Goal: Task Accomplishment & Management: Manage account settings

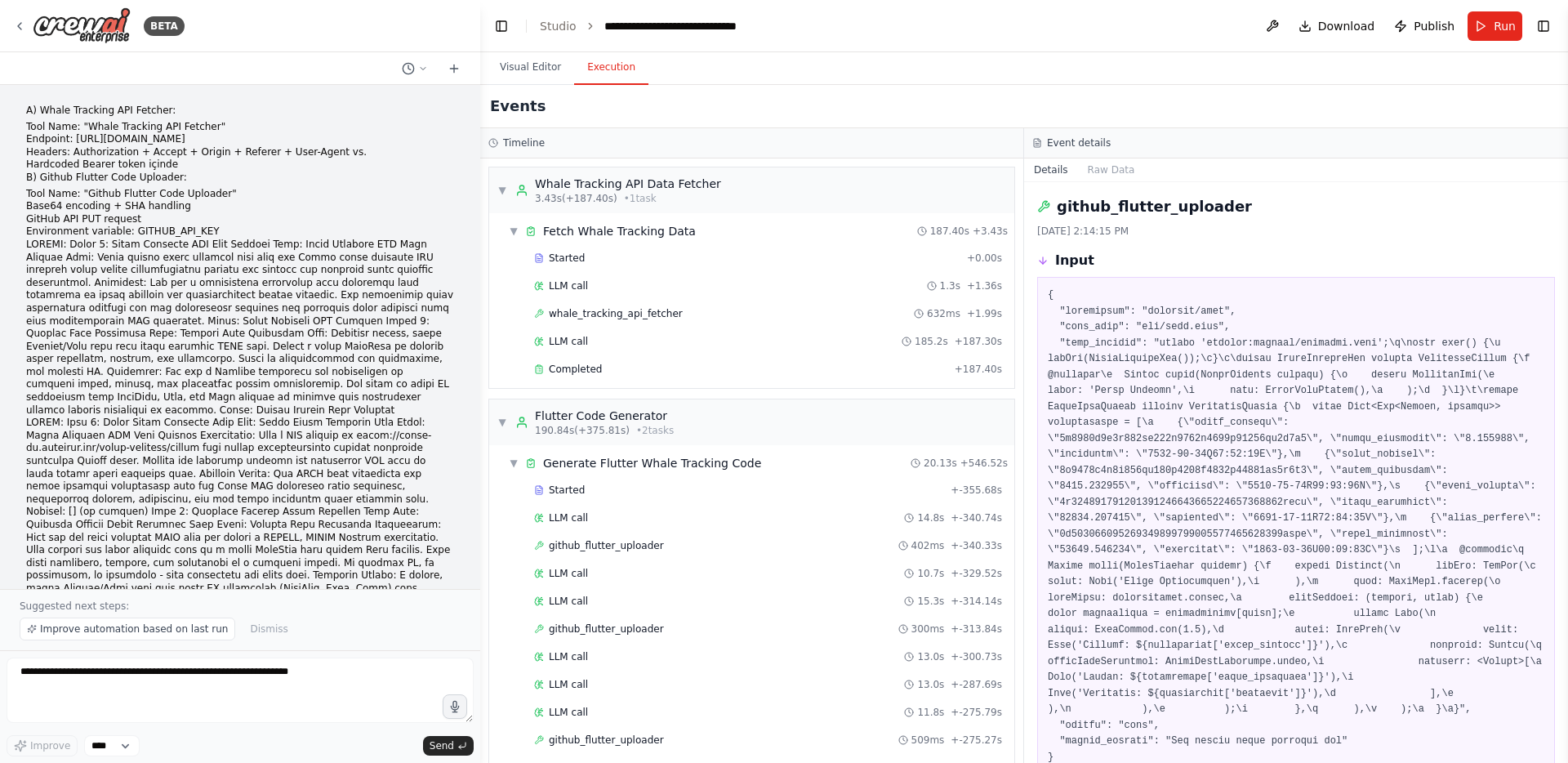
scroll to position [4, 0]
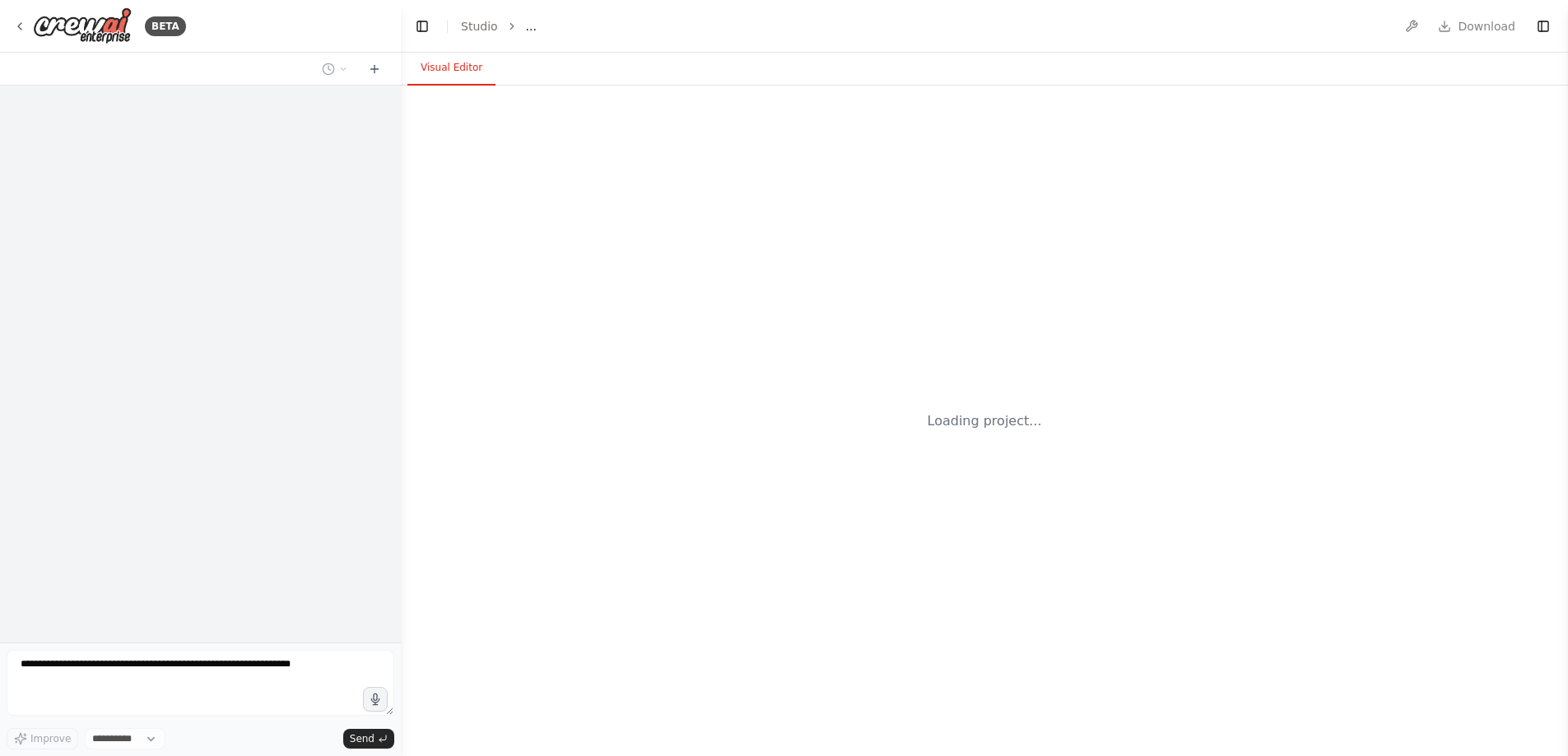
select select "****"
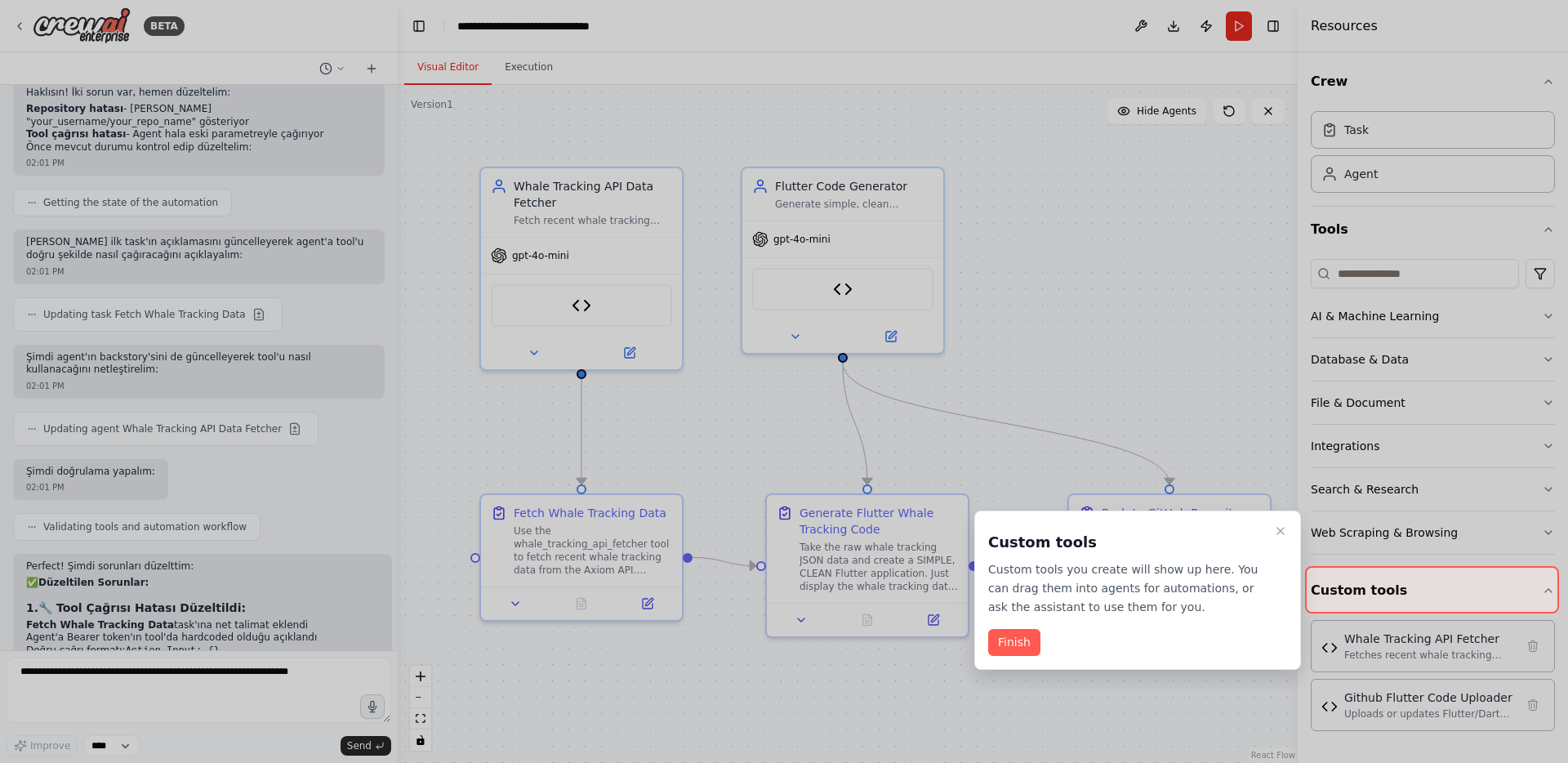
scroll to position [5451, 0]
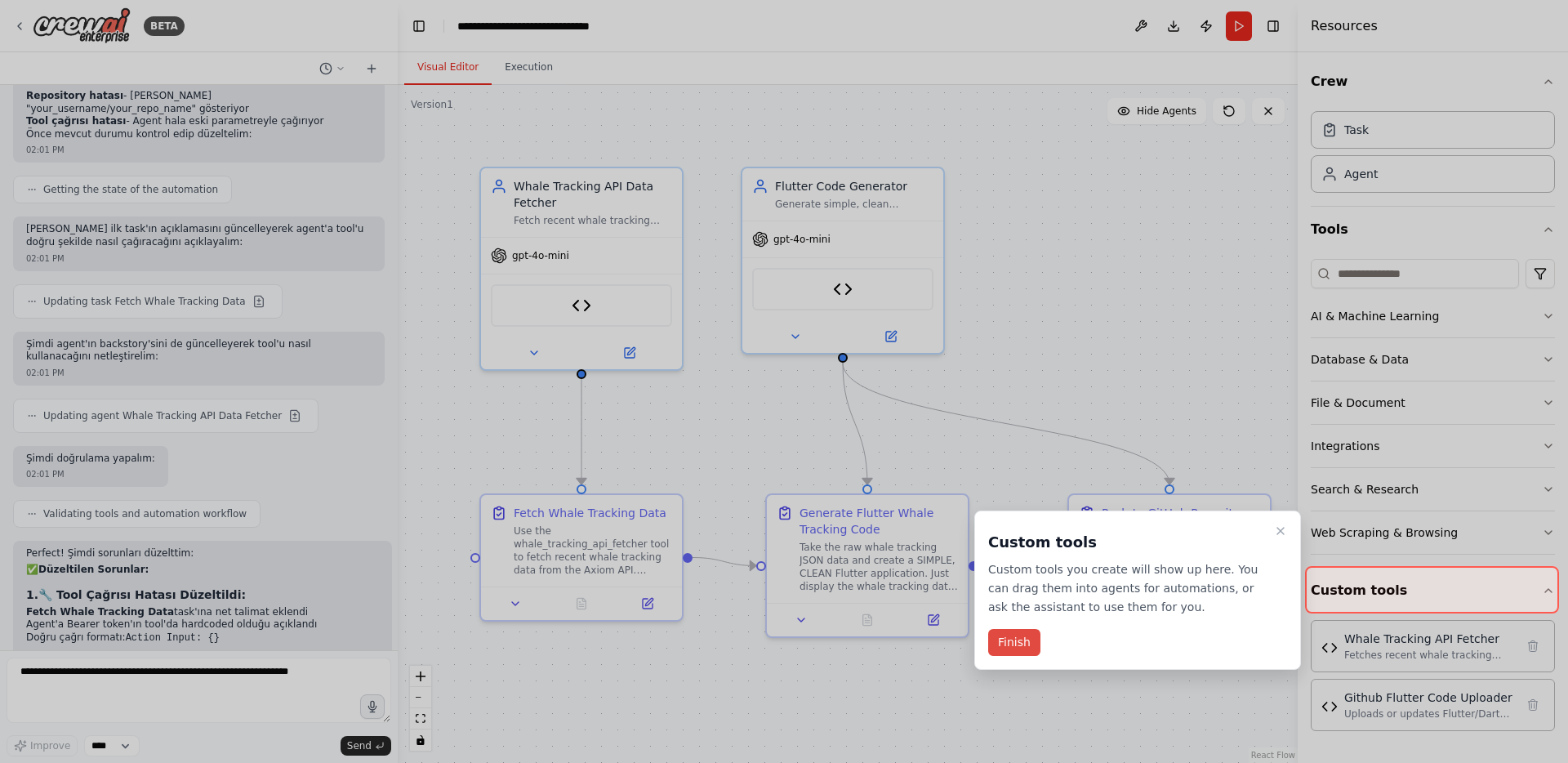
click at [1014, 647] on button "Finish" at bounding box center [1015, 642] width 53 height 27
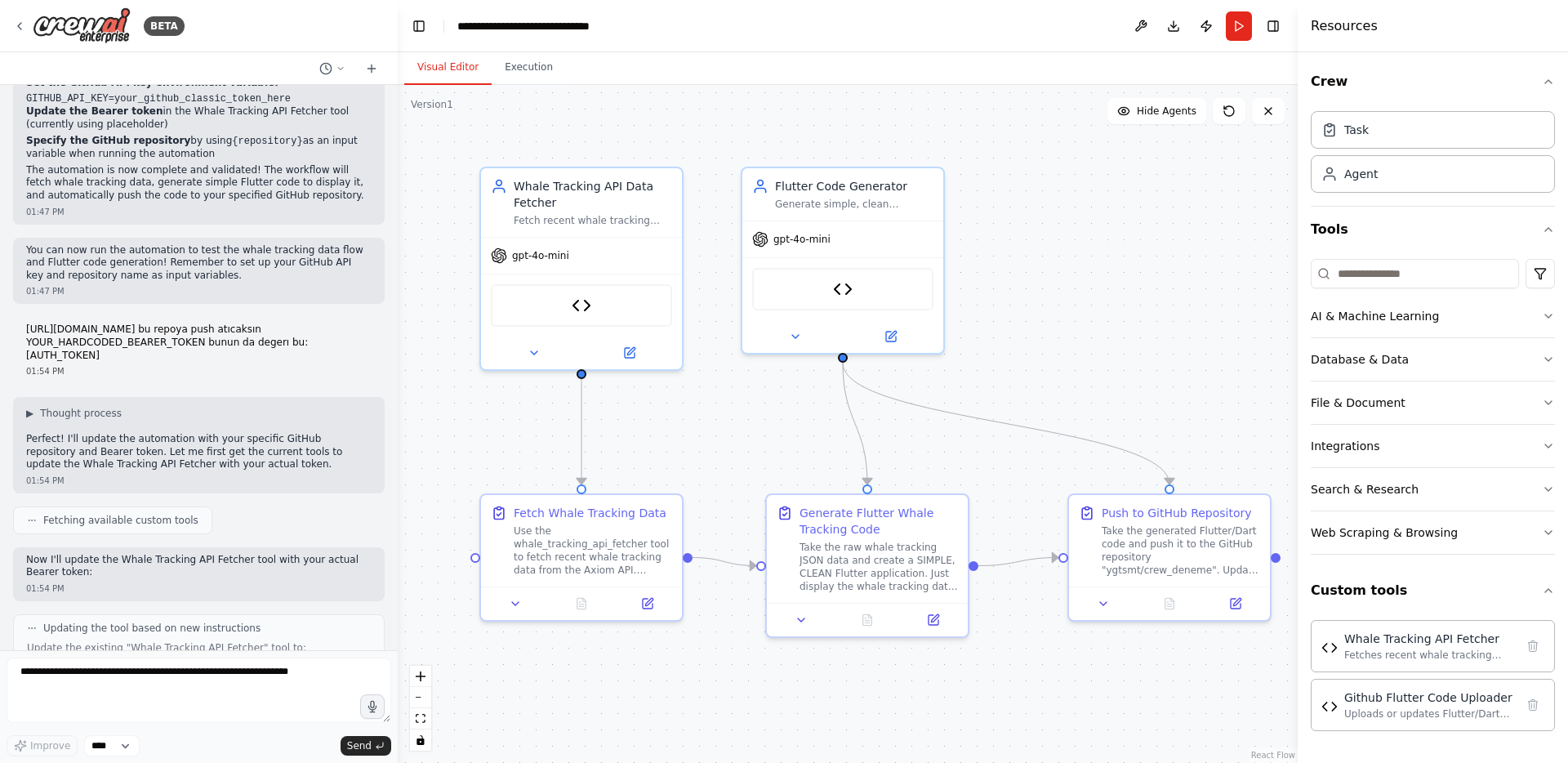
scroll to position [2924, 0]
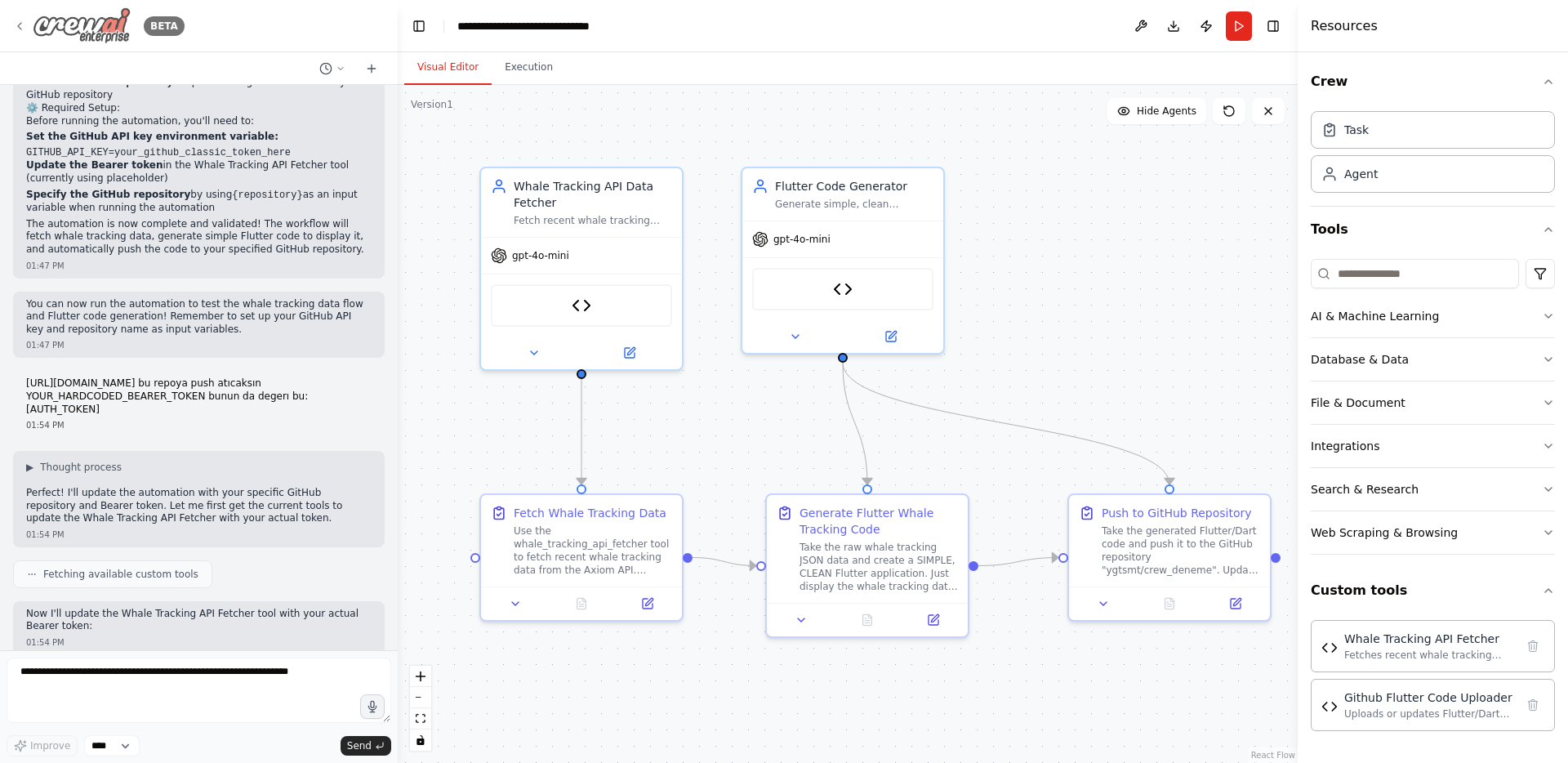
click at [24, 21] on icon at bounding box center [19, 26] width 13 height 13
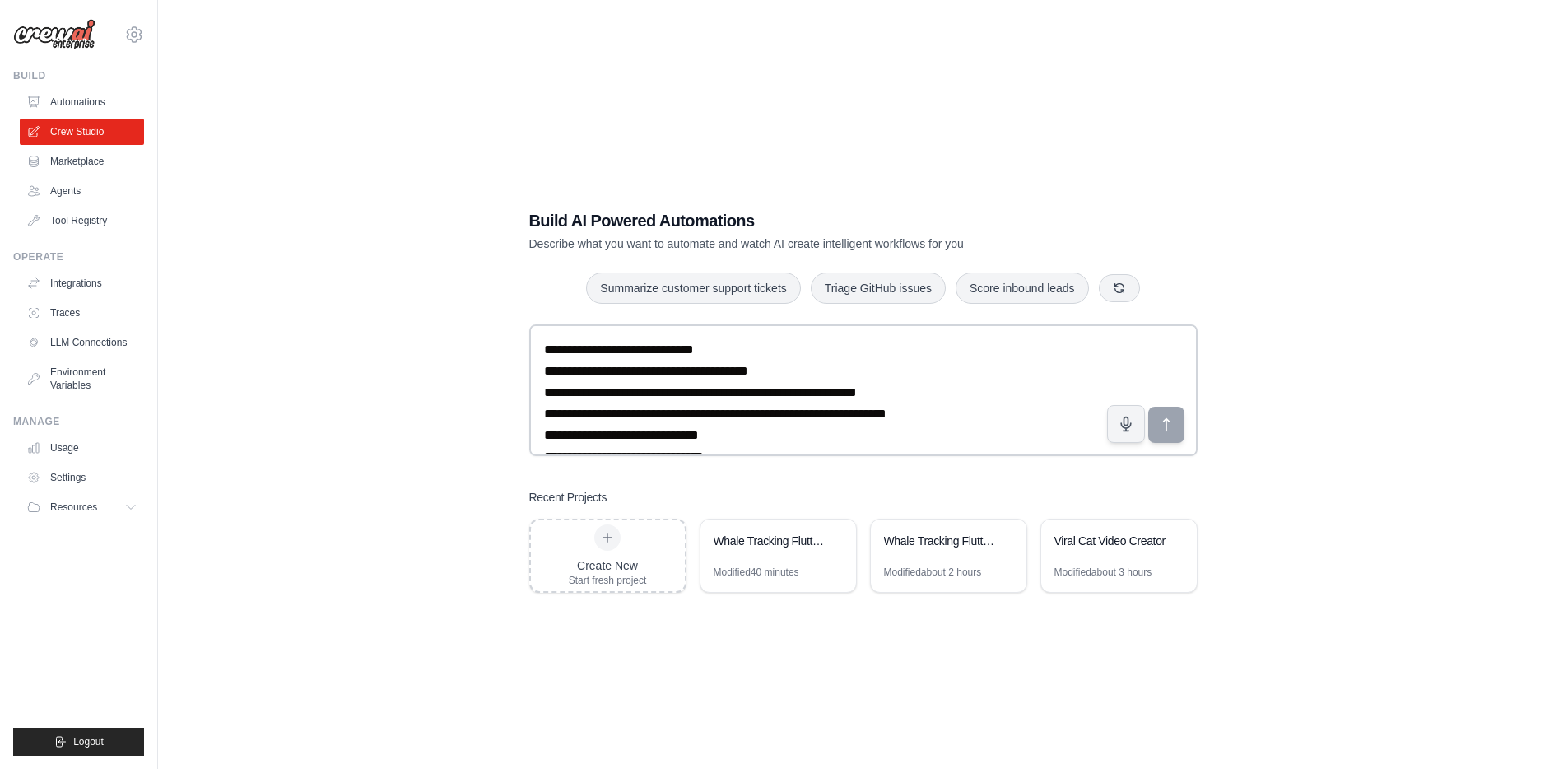
click at [480, 392] on div "Build AI Powered Automations Describe what you want to automate and watch AI cr…" at bounding box center [863, 401] width 1358 height 769
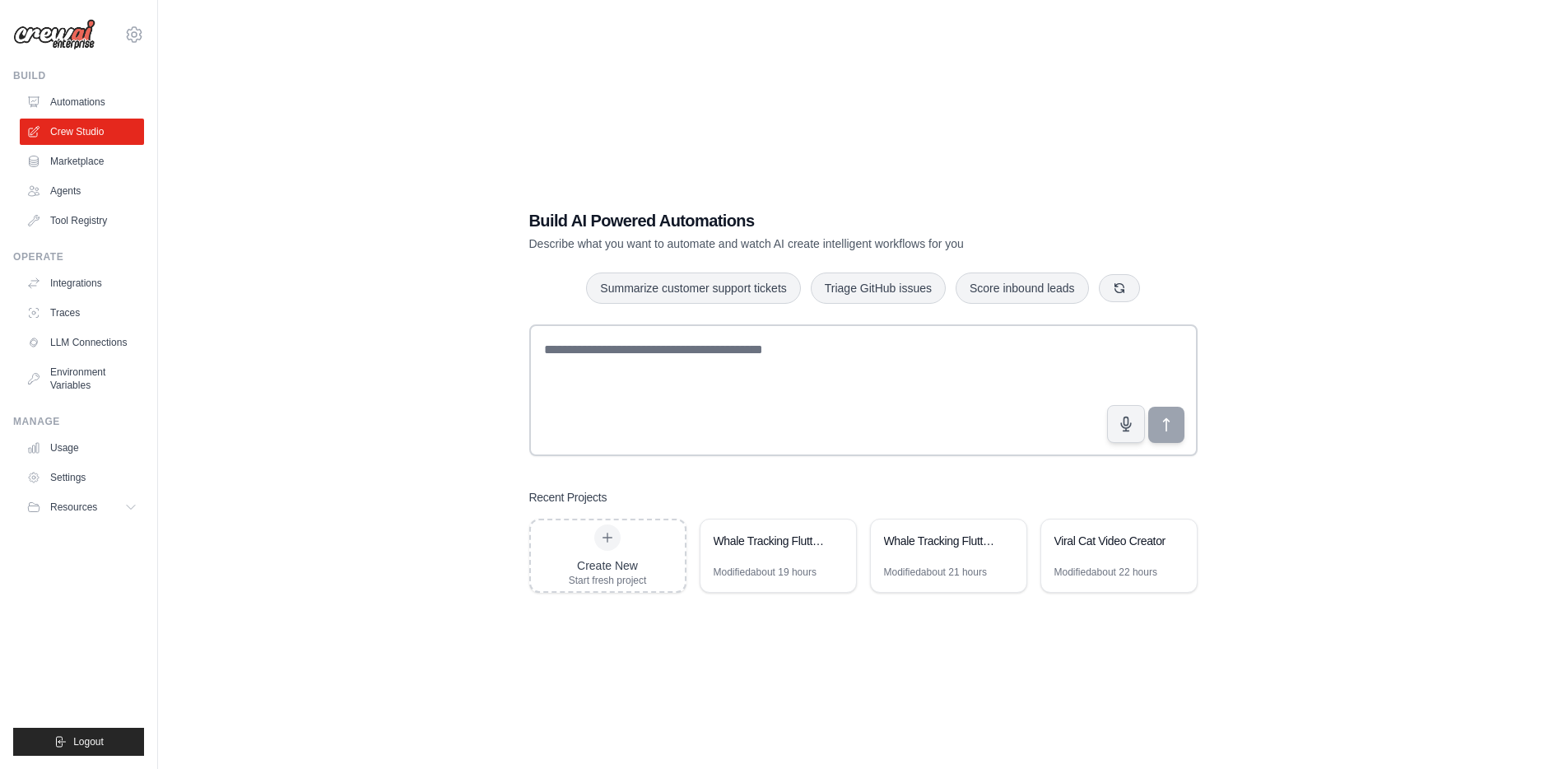
click at [384, 277] on div "Build AI Powered Automations Describe what you want to automate and watch AI cr…" at bounding box center [863, 401] width 1358 height 769
click at [903, 551] on div "Whale Tracking Flutter Dashboard" at bounding box center [941, 543] width 113 height 20
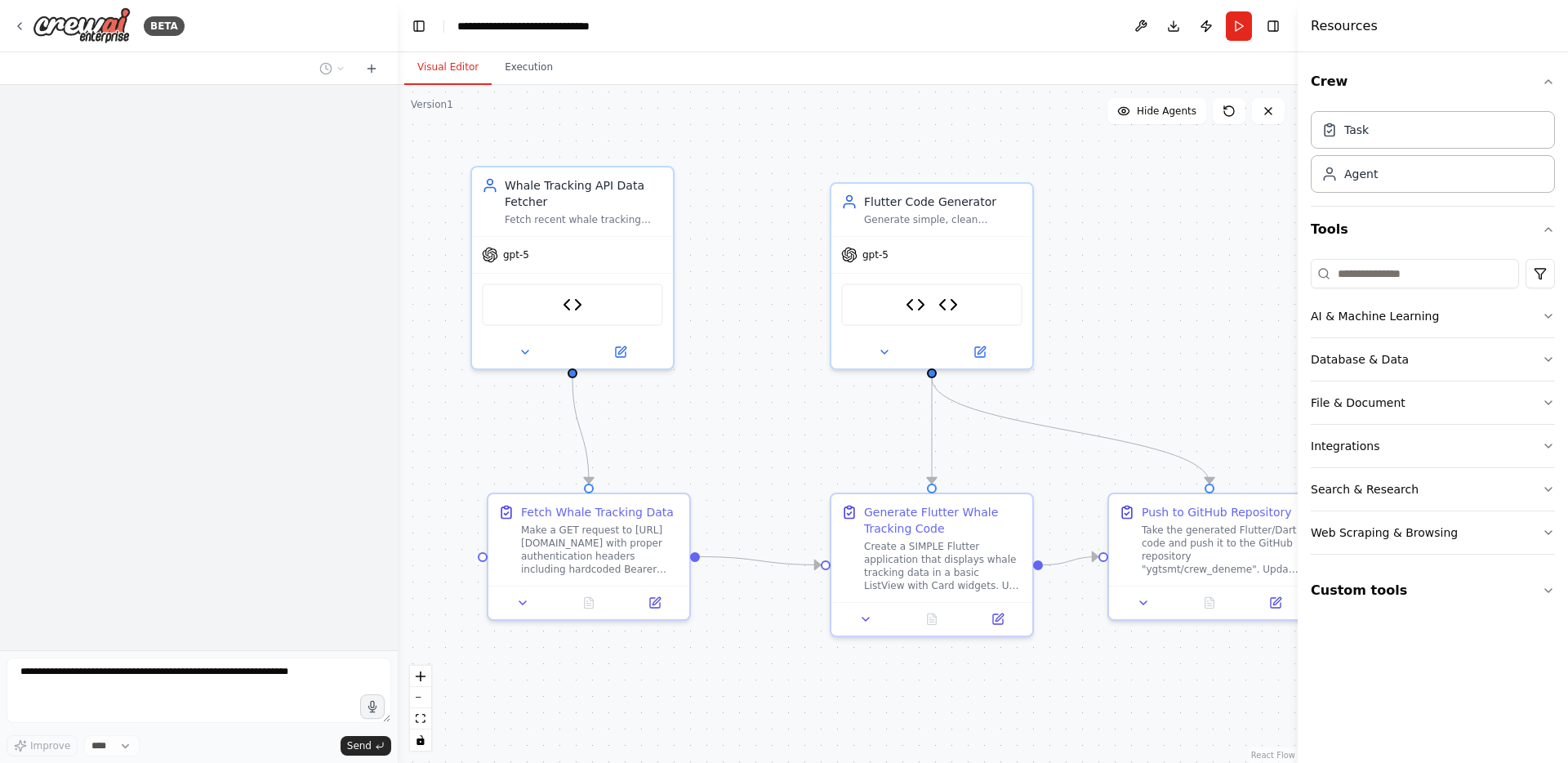
drag, startPoint x: 802, startPoint y: 409, endPoint x: 666, endPoint y: 285, distance: 184.0
click at [667, 285] on div ".deletable-edge-delete-btn { width: 20px; height: 20px; border: 0px solid #ffff…" at bounding box center [847, 424] width 899 height 678
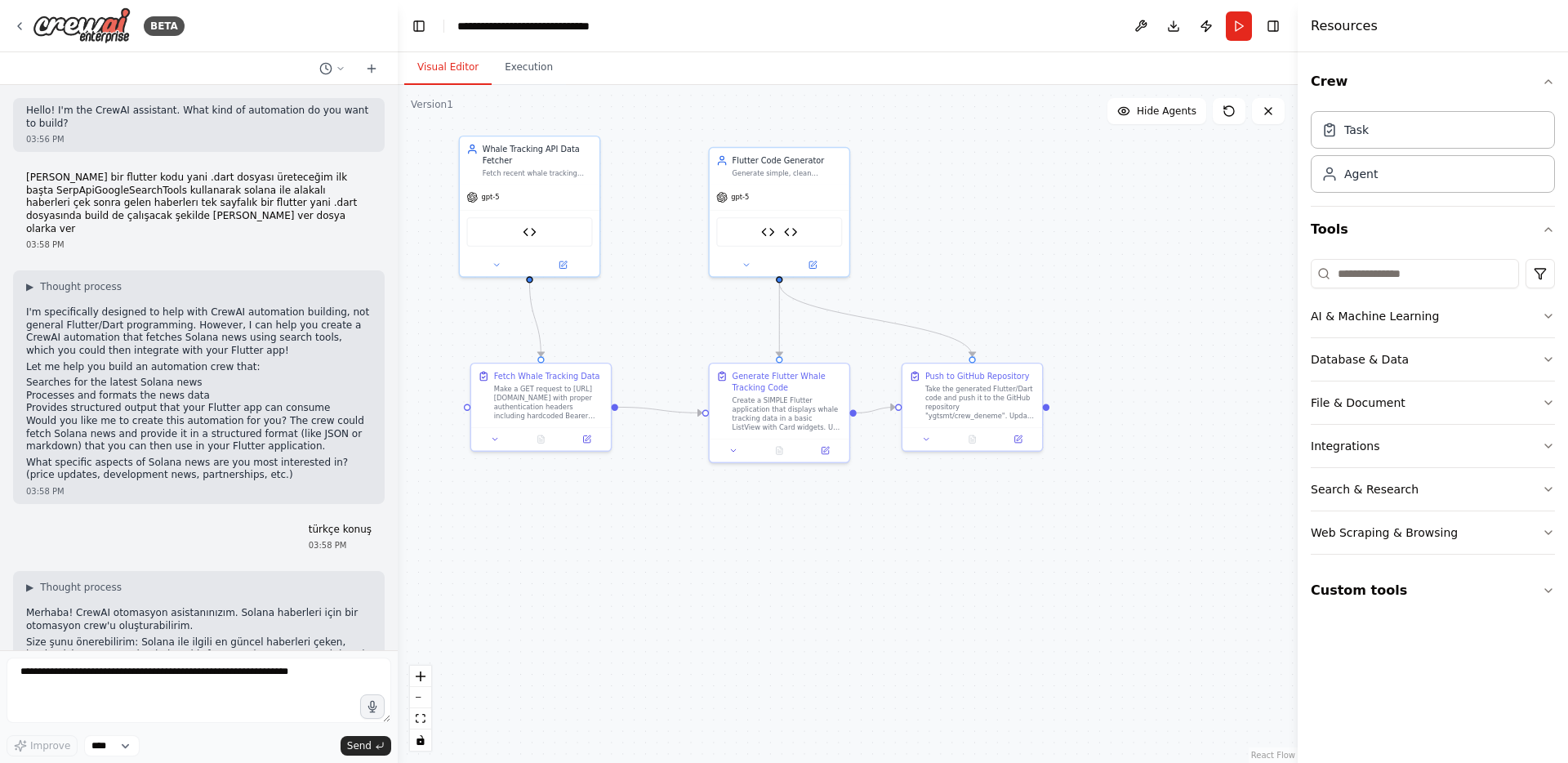
drag, startPoint x: 641, startPoint y: 271, endPoint x: 667, endPoint y: 304, distance: 42.0
click at [667, 304] on div ".deletable-edge-delete-btn { width: 20px; height: 20px; border: 0px solid #ffff…" at bounding box center [847, 424] width 899 height 678
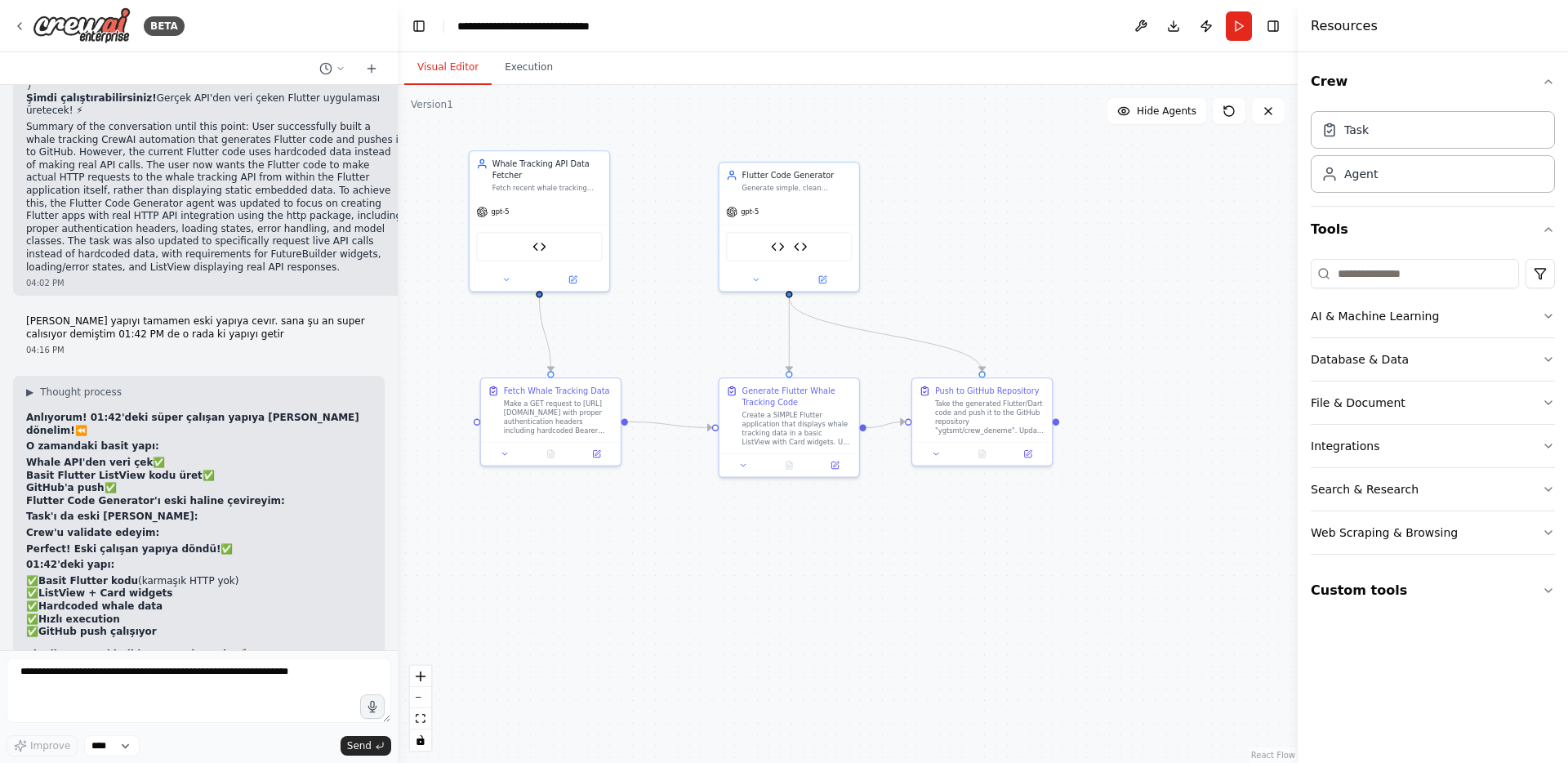
scroll to position [59171, 0]
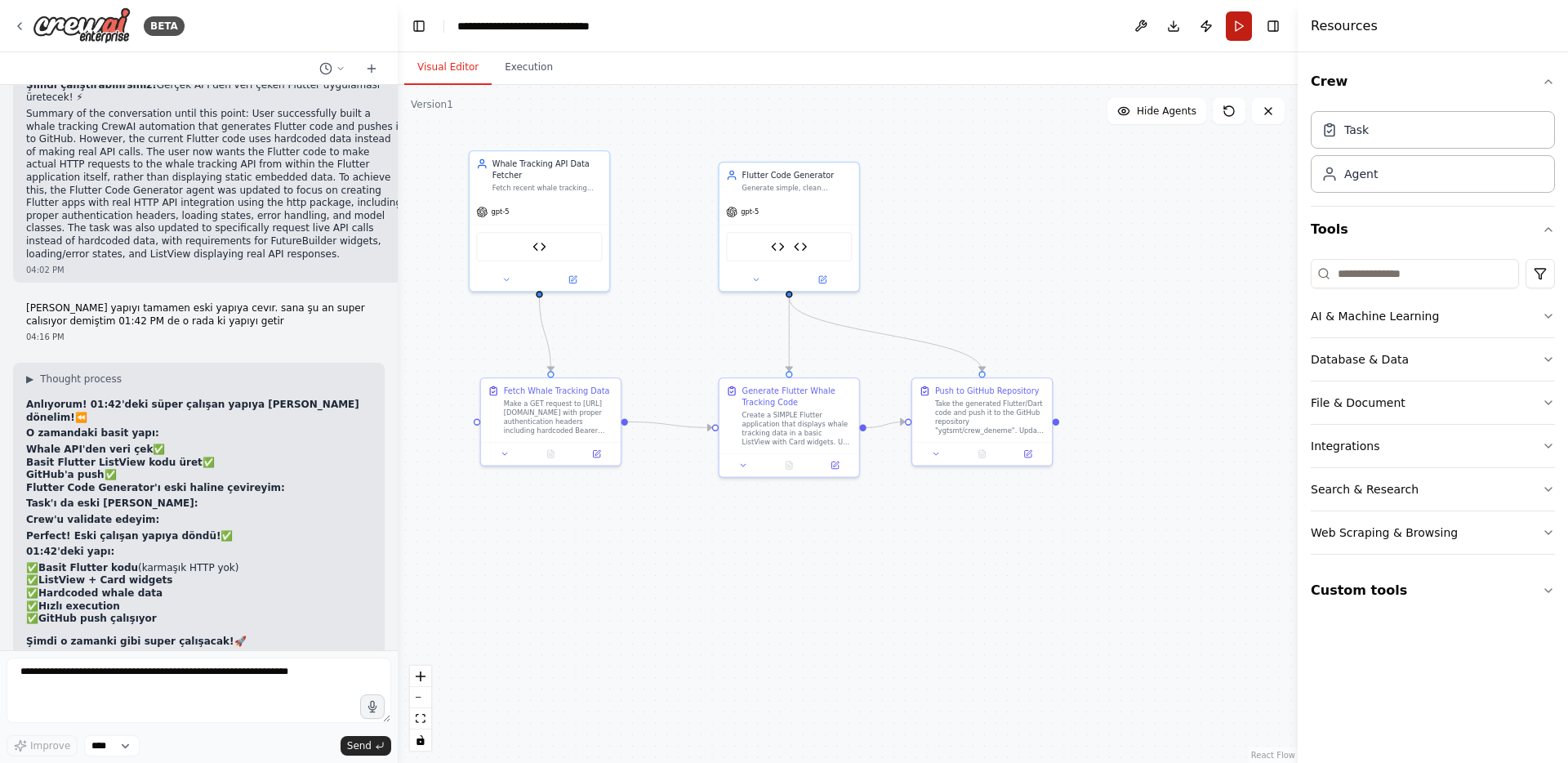
click at [1236, 29] on button "Run" at bounding box center [1238, 26] width 26 height 29
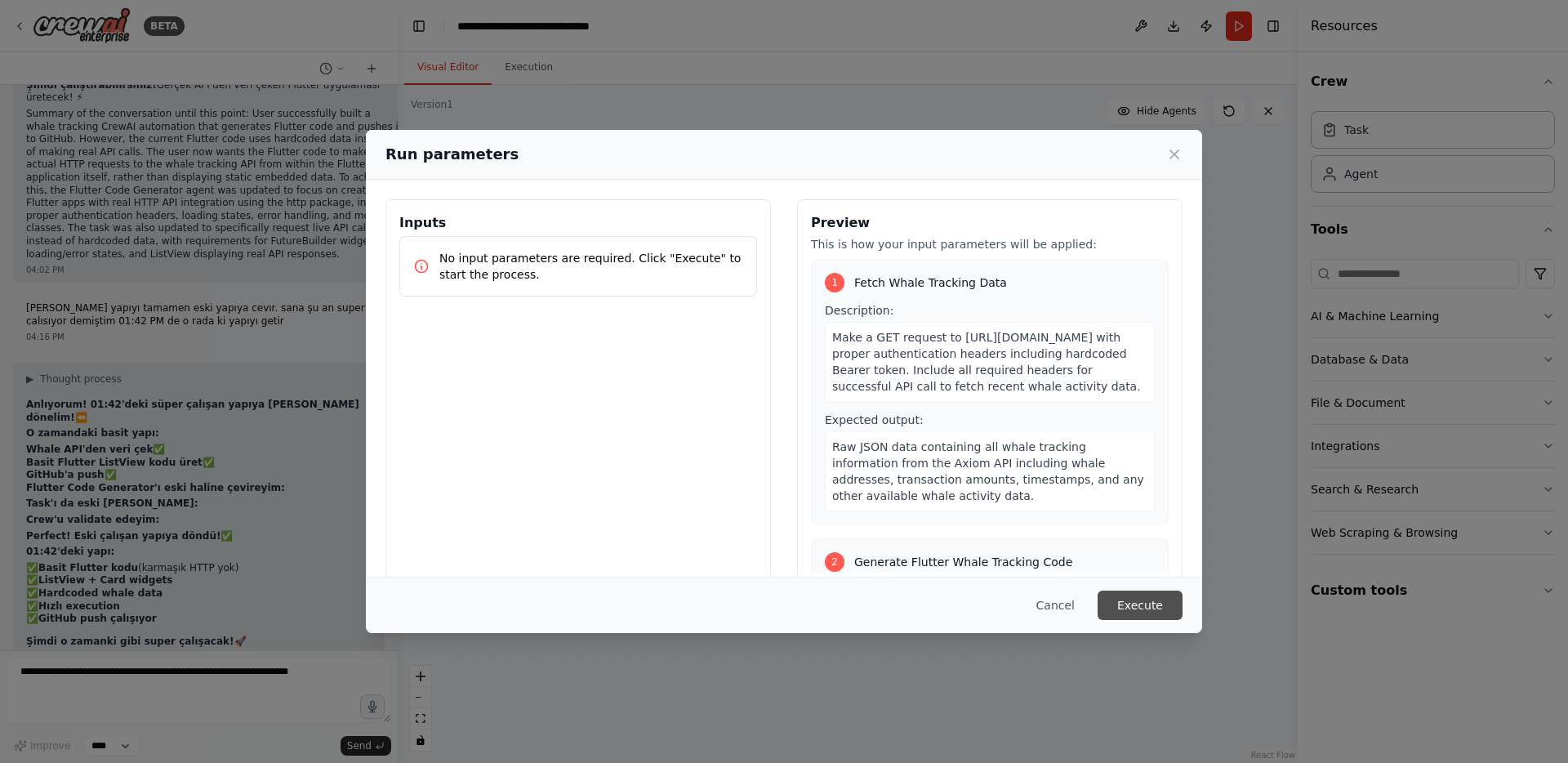
click at [1159, 610] on button "Execute" at bounding box center [1140, 605] width 85 height 29
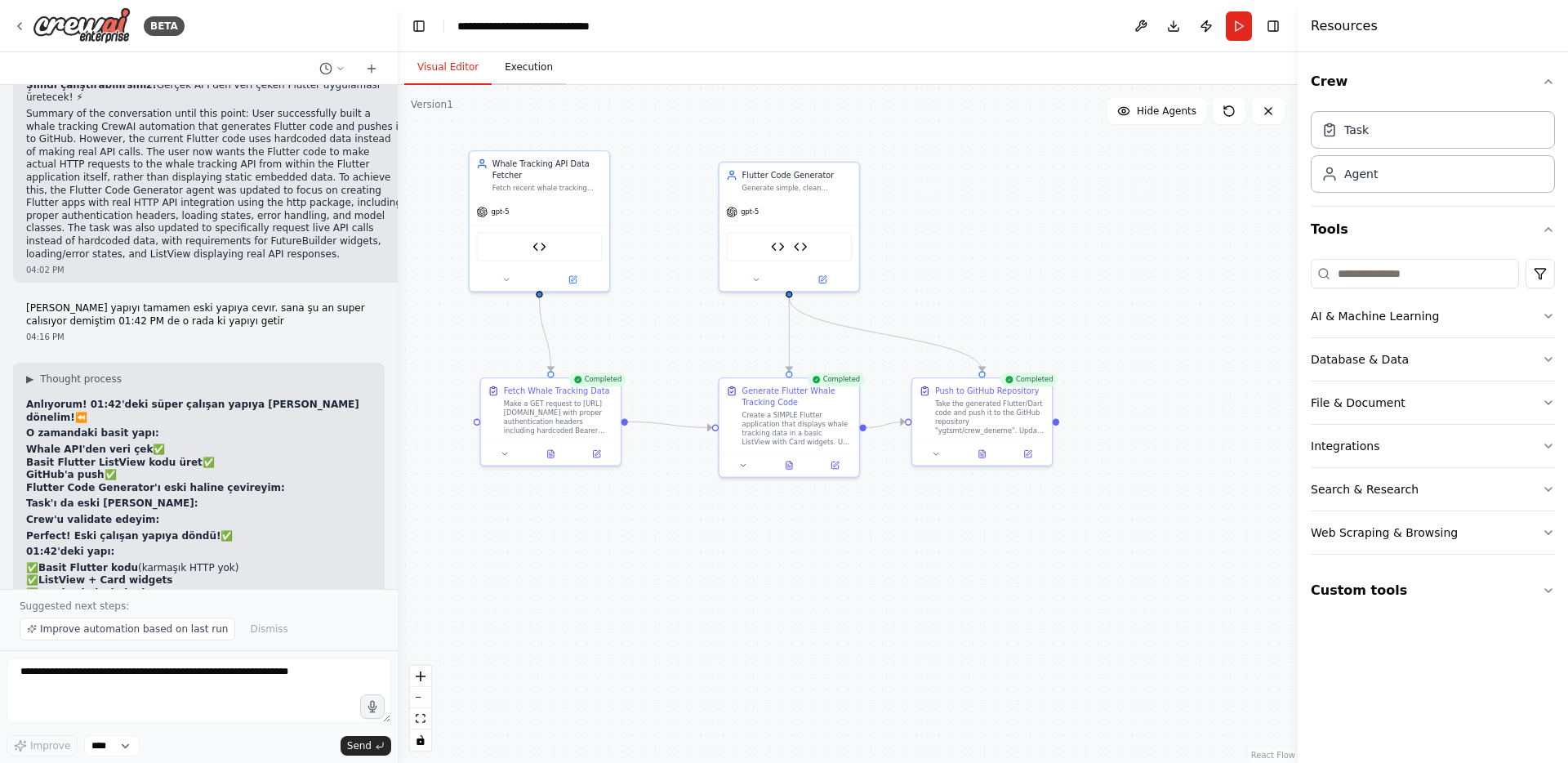
click at [527, 63] on button "Execution" at bounding box center [529, 68] width 74 height 34
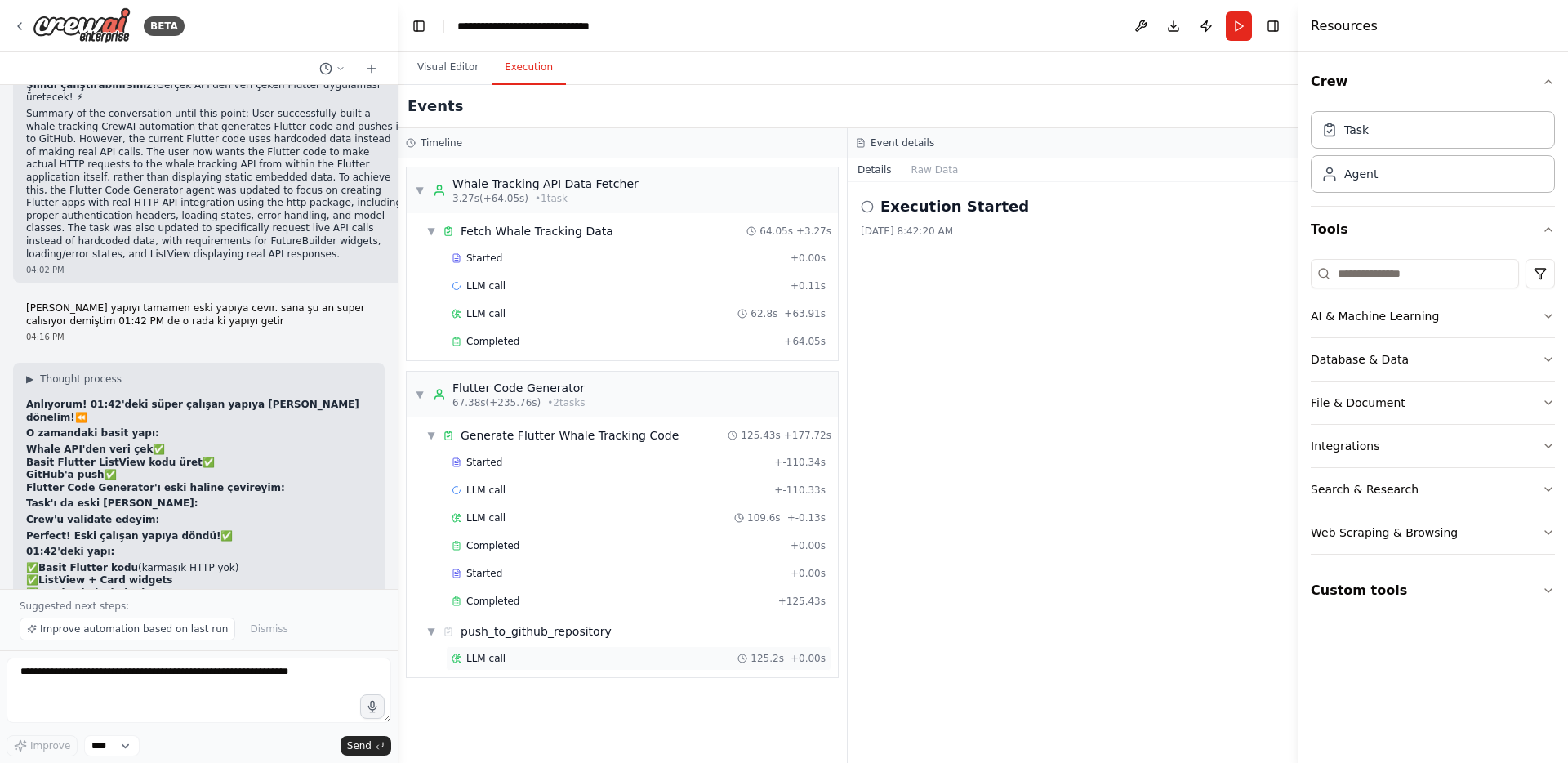
click at [543, 649] on div "LLM call 125.2s + 0.00s" at bounding box center [638, 658] width 385 height 24
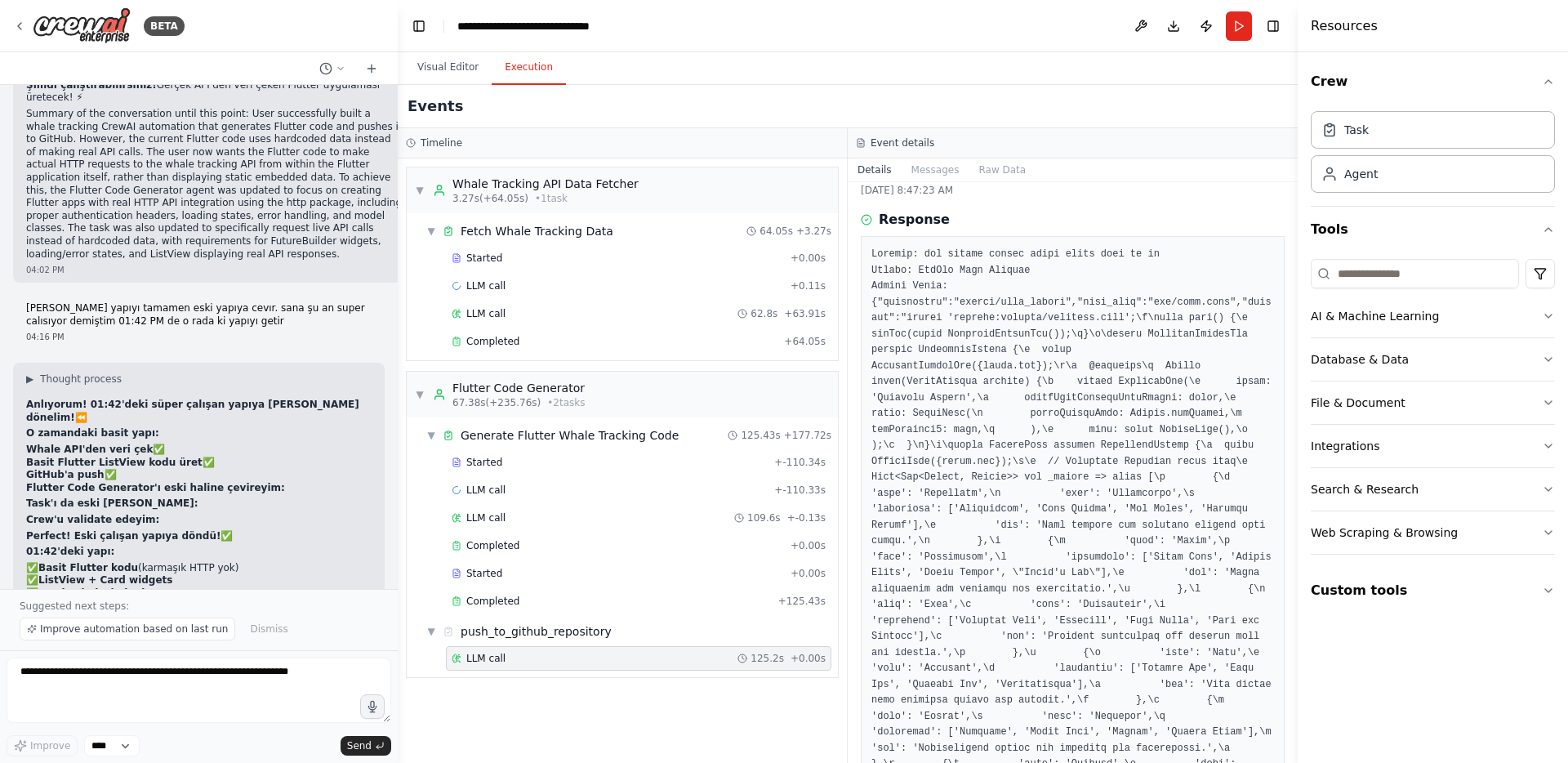
scroll to position [0, 0]
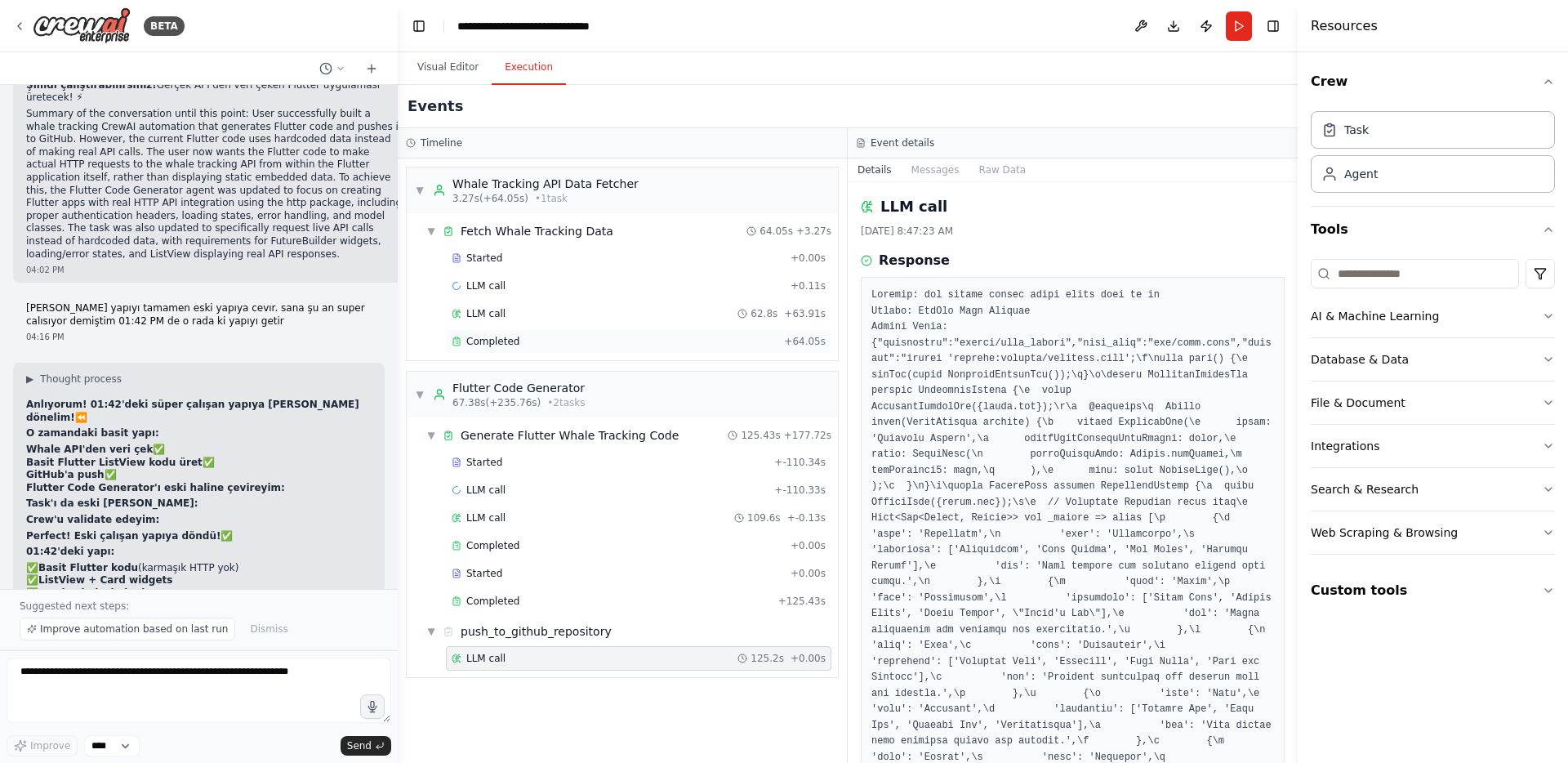
click at [510, 343] on span "Completed" at bounding box center [493, 342] width 53 height 13
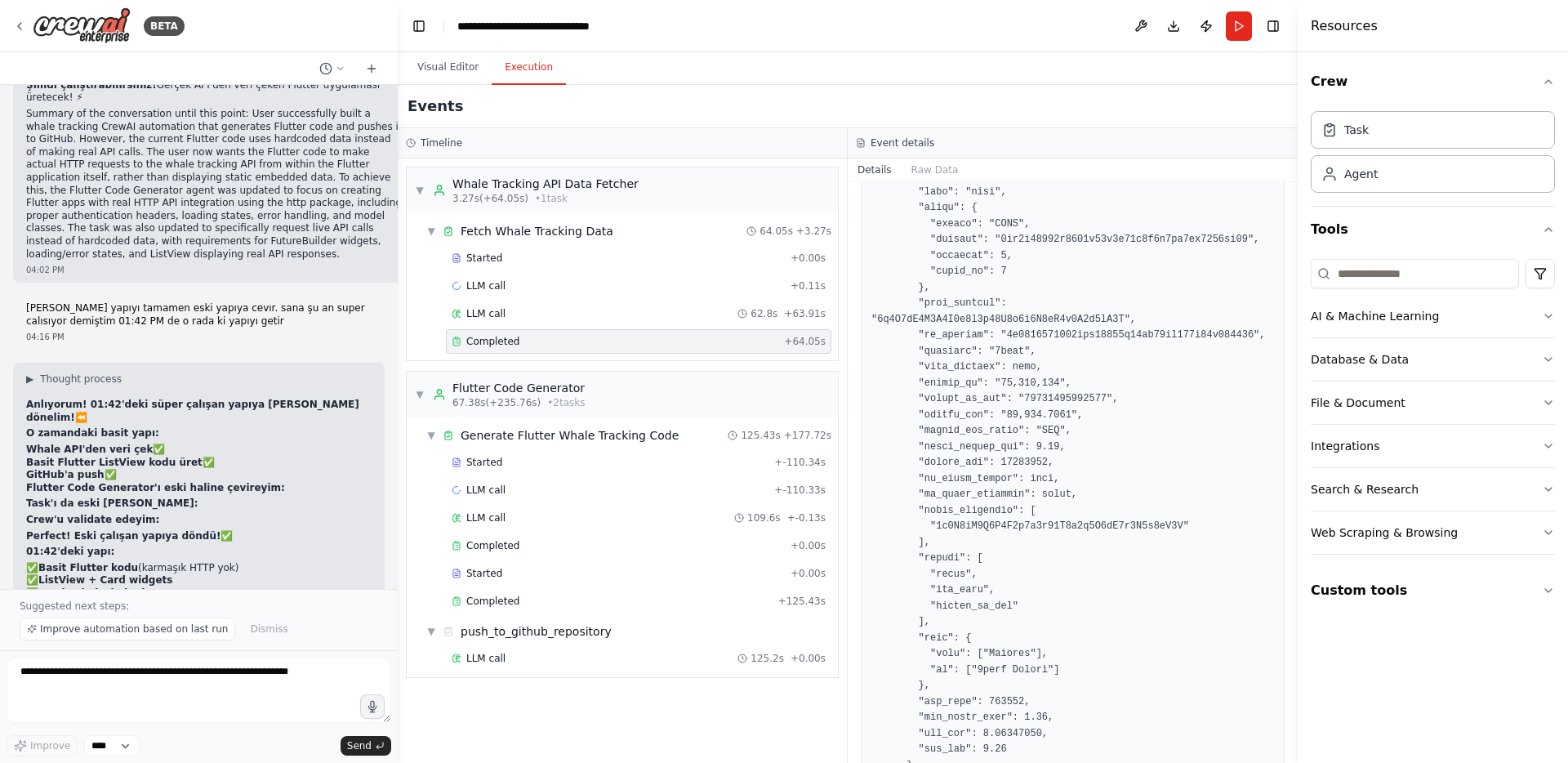
scroll to position [308, 0]
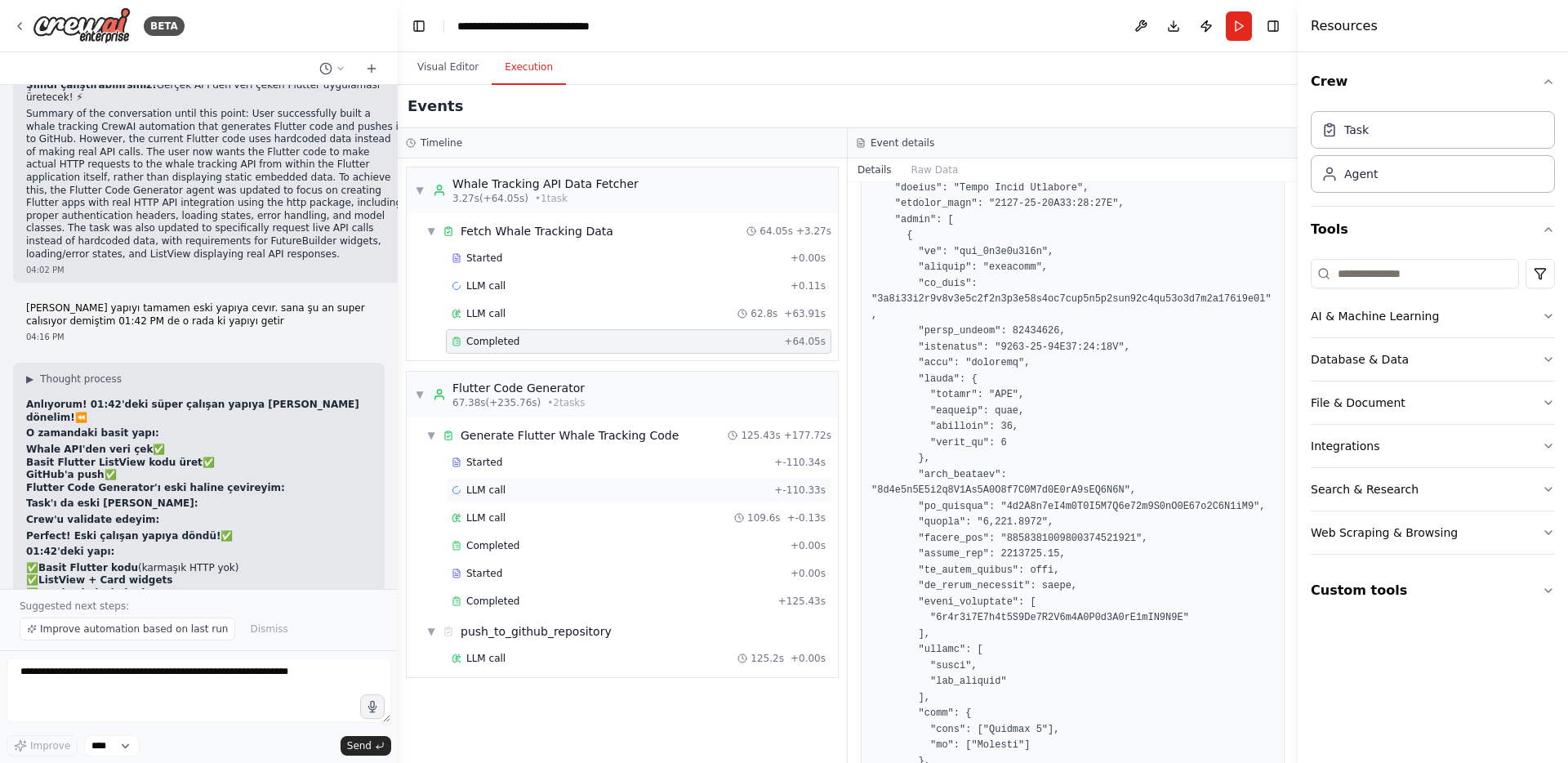
click at [635, 482] on div "LLM call + -110.33s" at bounding box center [638, 489] width 385 height 24
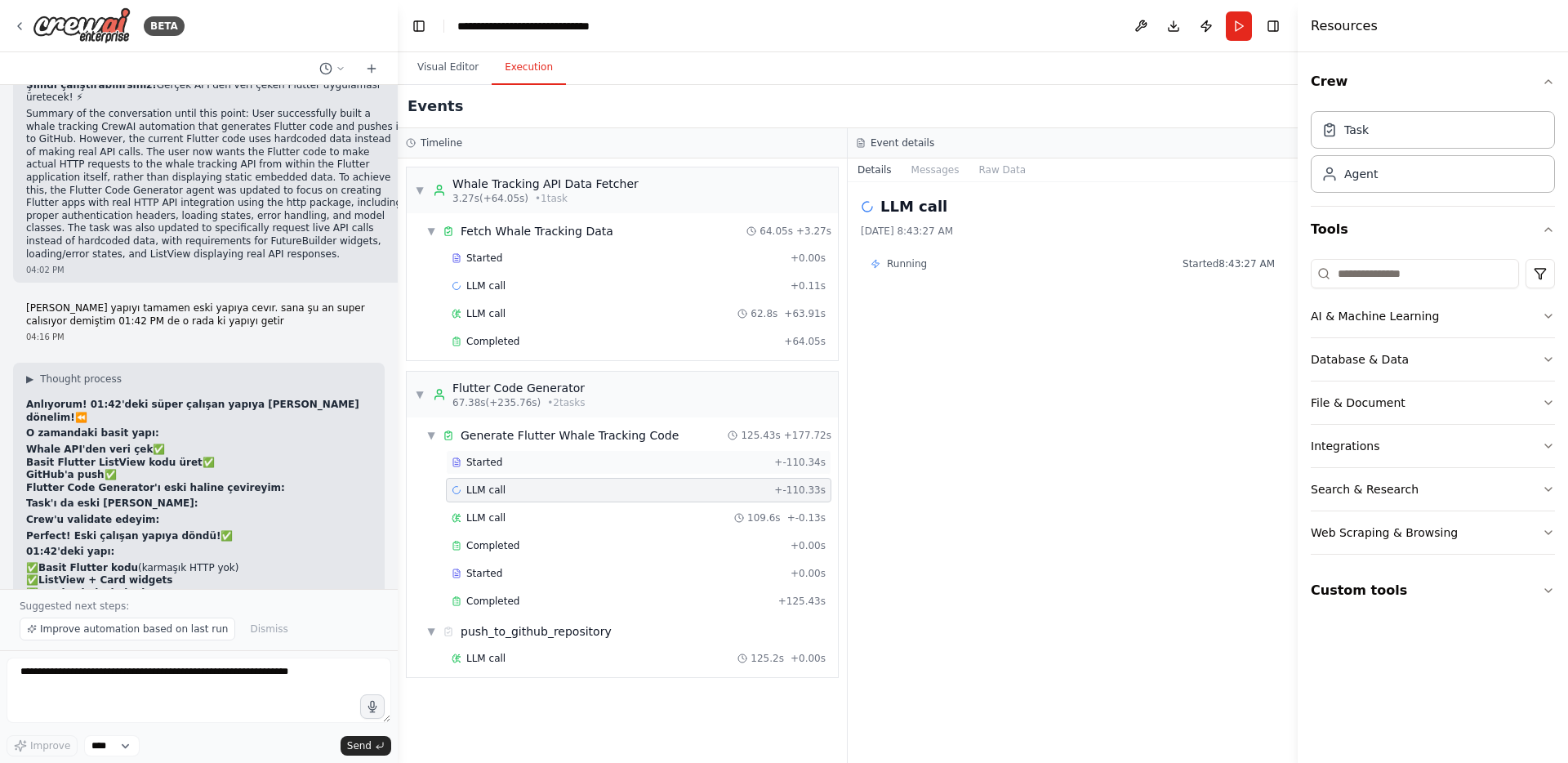
click at [631, 472] on div "Started + -110.34s" at bounding box center [638, 462] width 385 height 24
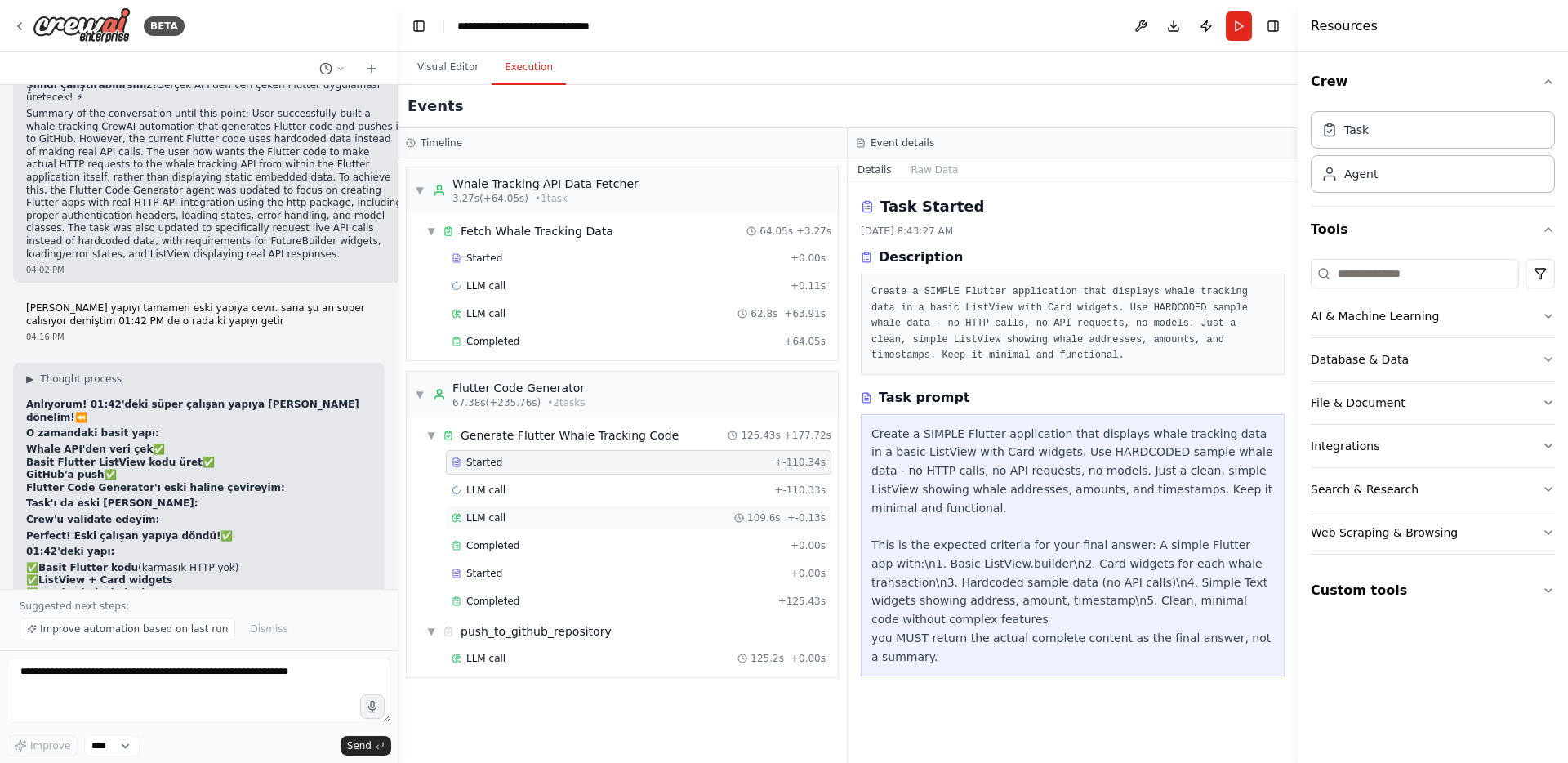
click at [621, 525] on div "LLM call 109.6s + -0.13s" at bounding box center [638, 517] width 385 height 24
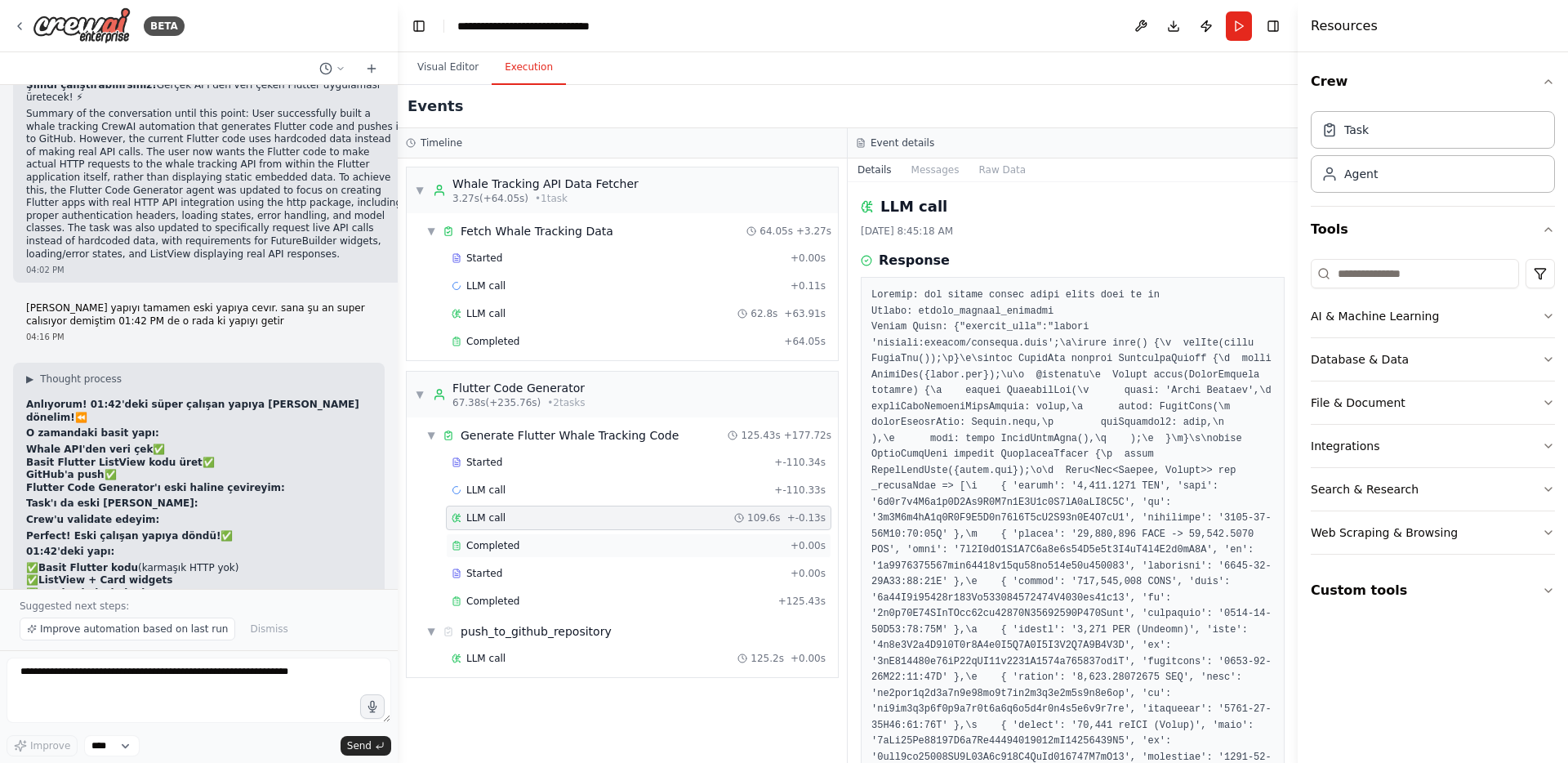
click at [614, 534] on div "Completed + 0.00s" at bounding box center [638, 546] width 385 height 24
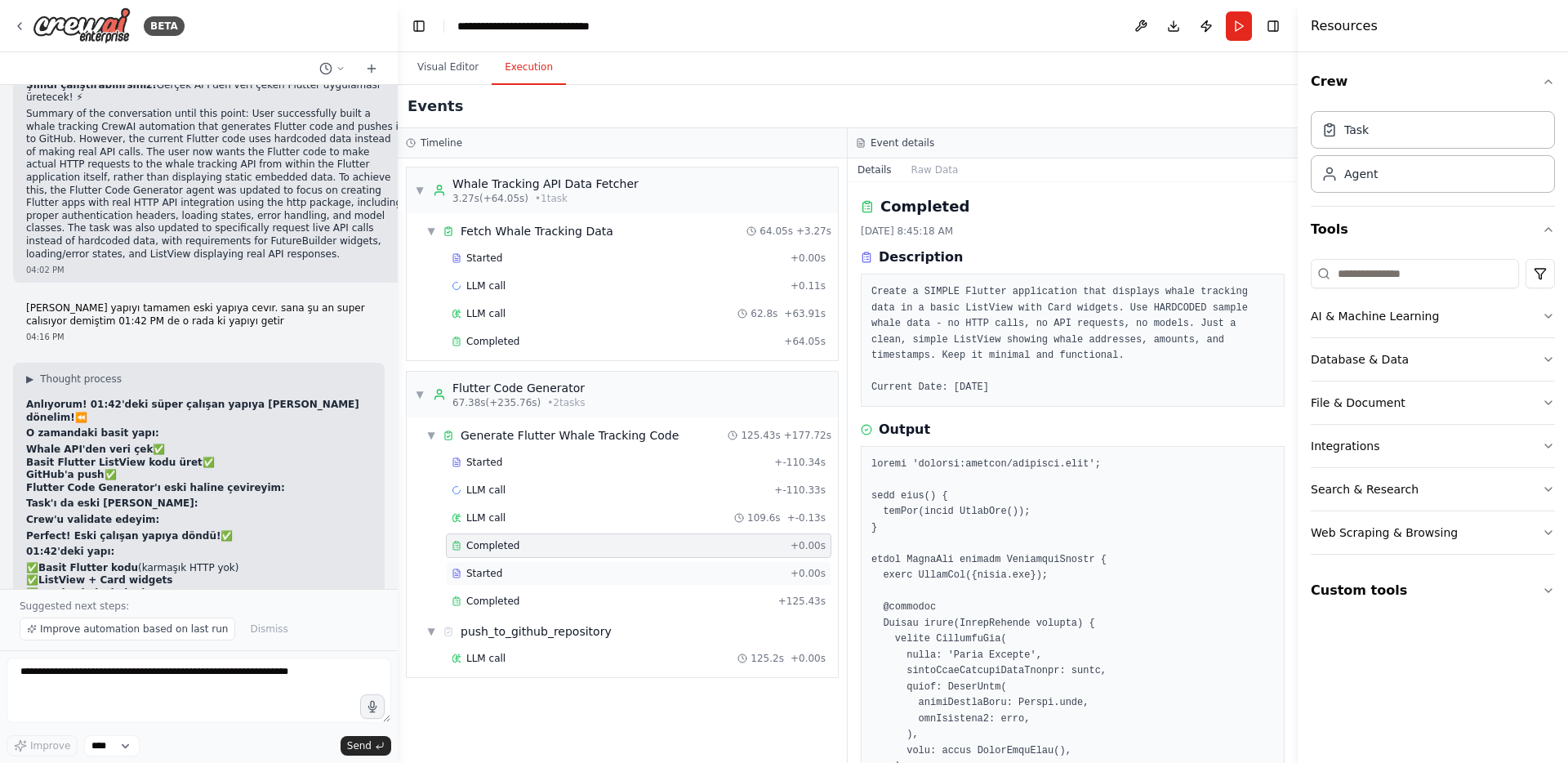
click at [598, 573] on div "Started" at bounding box center [618, 574] width 332 height 13
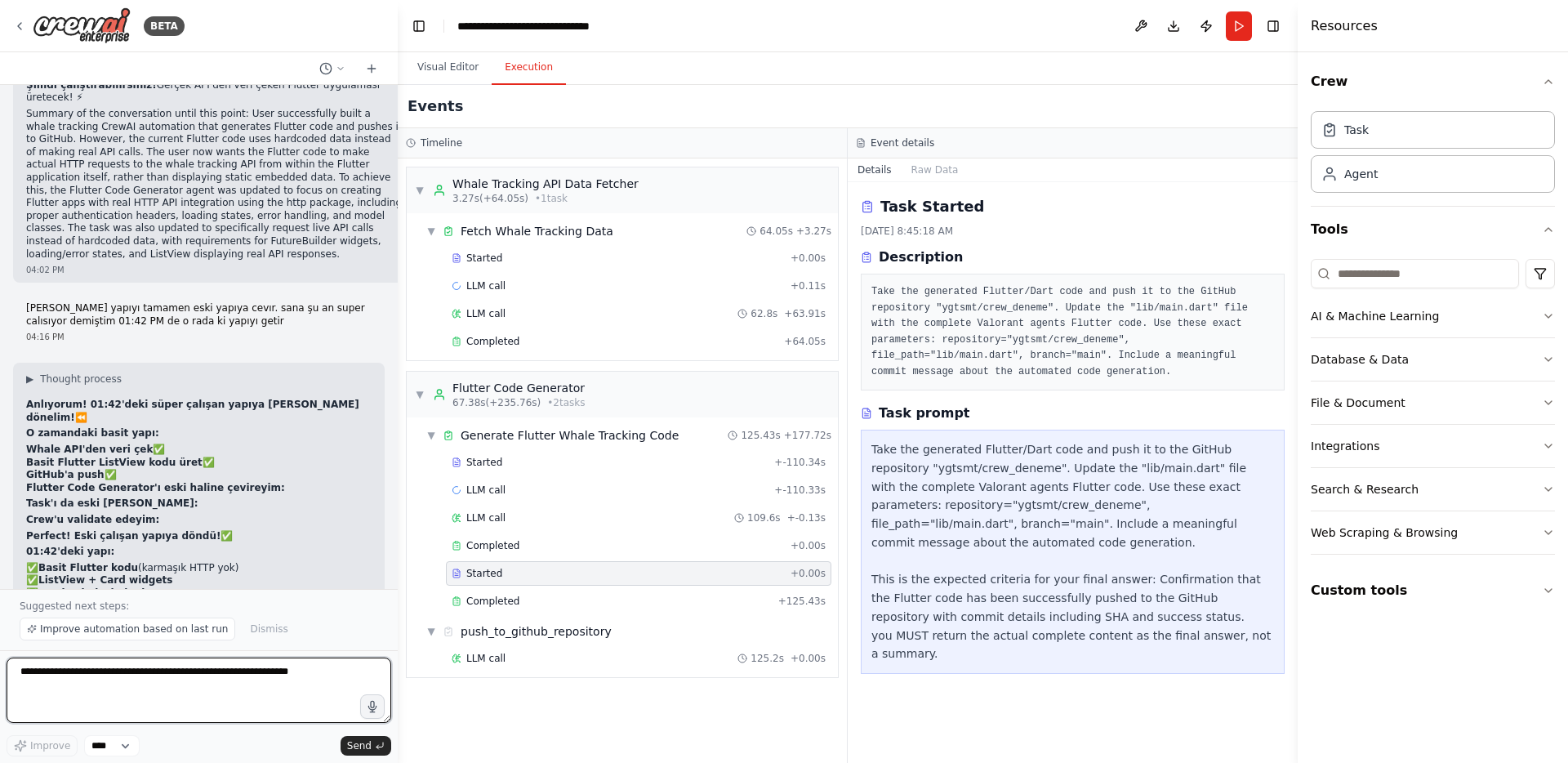
click at [295, 672] on textarea at bounding box center [198, 691] width 385 height 65
type textarea "**********"
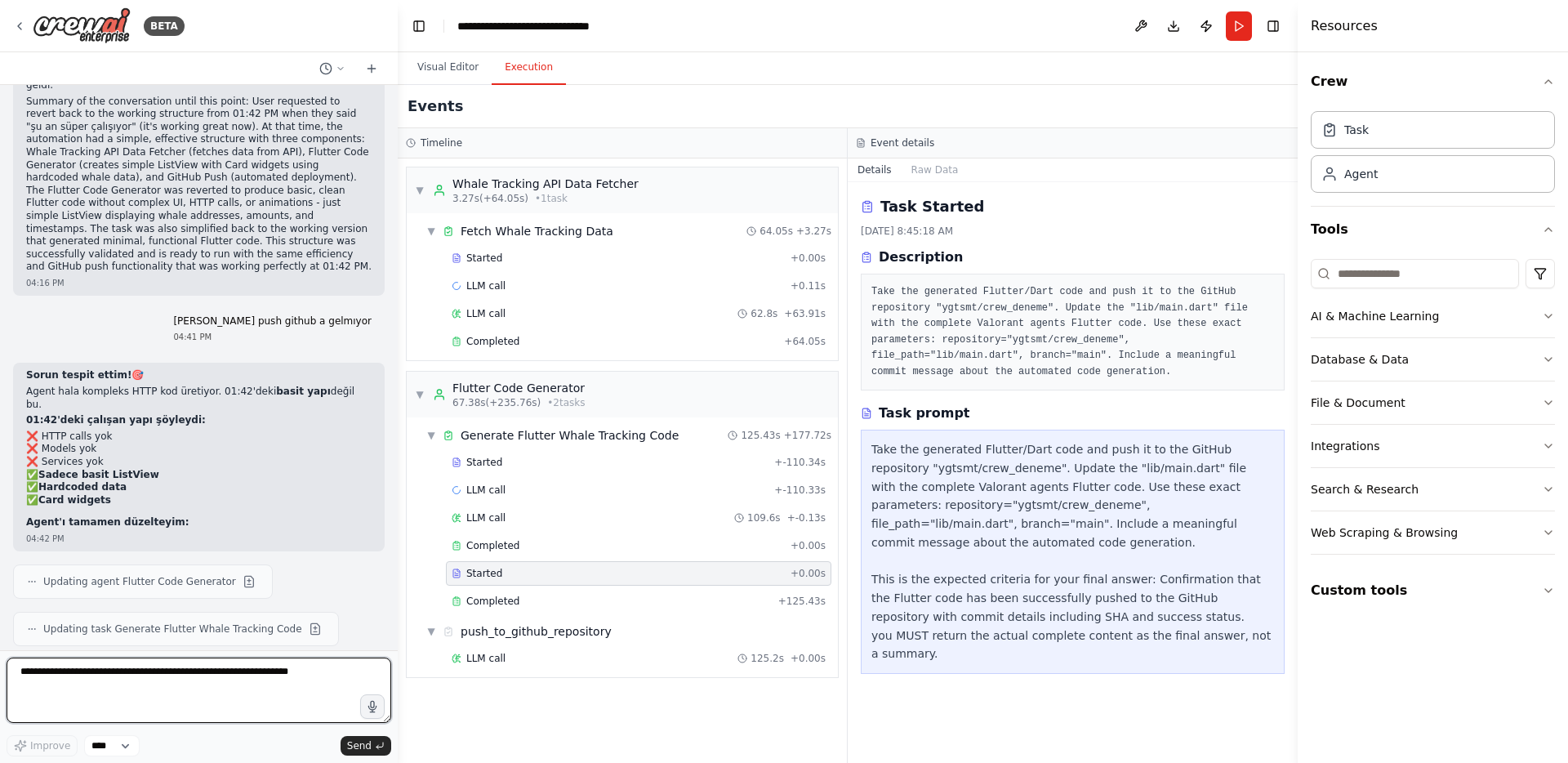
scroll to position [59752, 0]
click at [192, 703] on textarea at bounding box center [198, 691] width 385 height 65
click at [41, 673] on textarea "**********" at bounding box center [198, 691] width 385 height 65
click at [170, 692] on textarea "**********" at bounding box center [198, 691] width 385 height 65
paste textarea "**********"
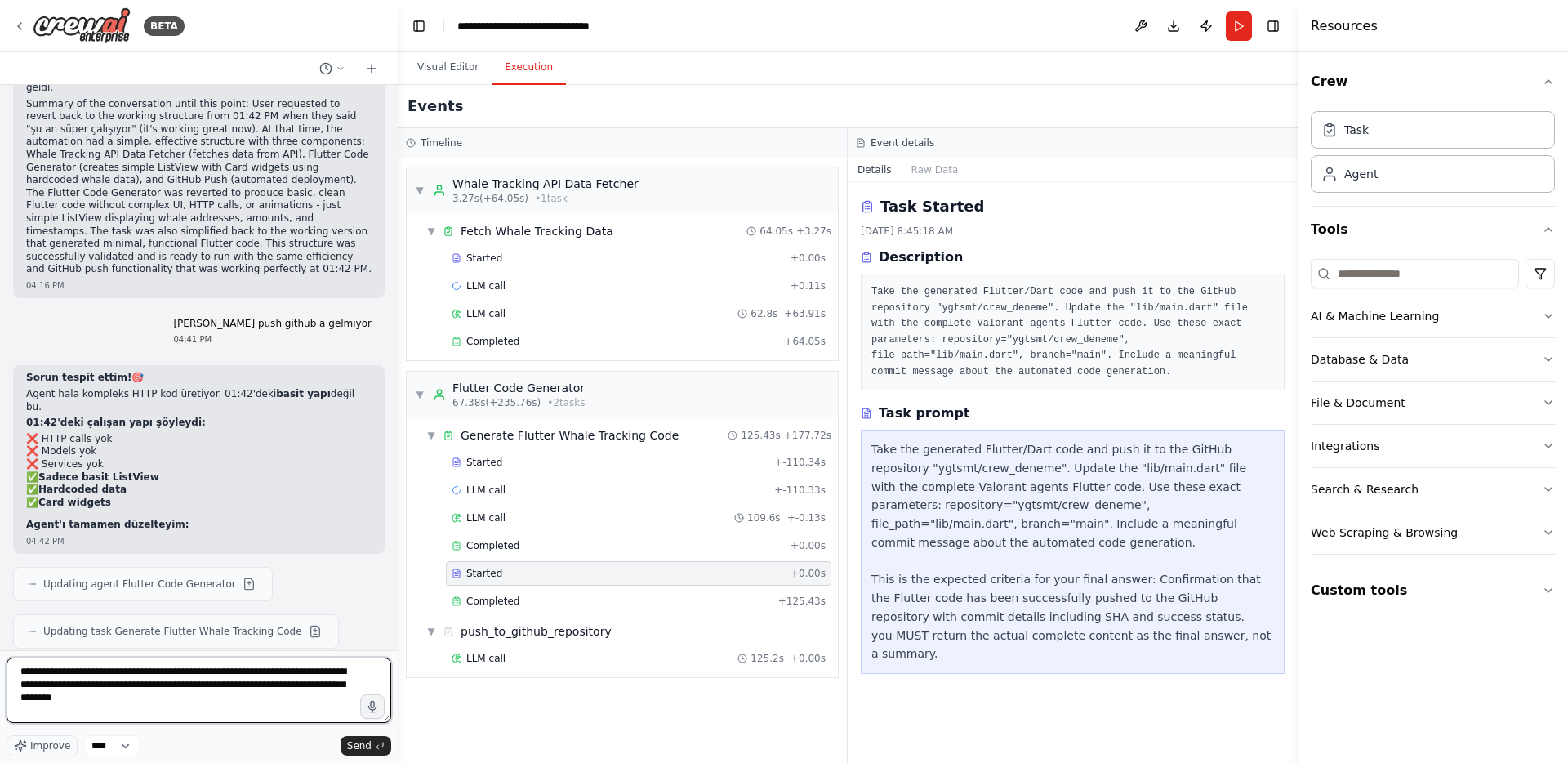
click at [168, 697] on textarea "**********" at bounding box center [198, 691] width 385 height 65
type textarea "**********"
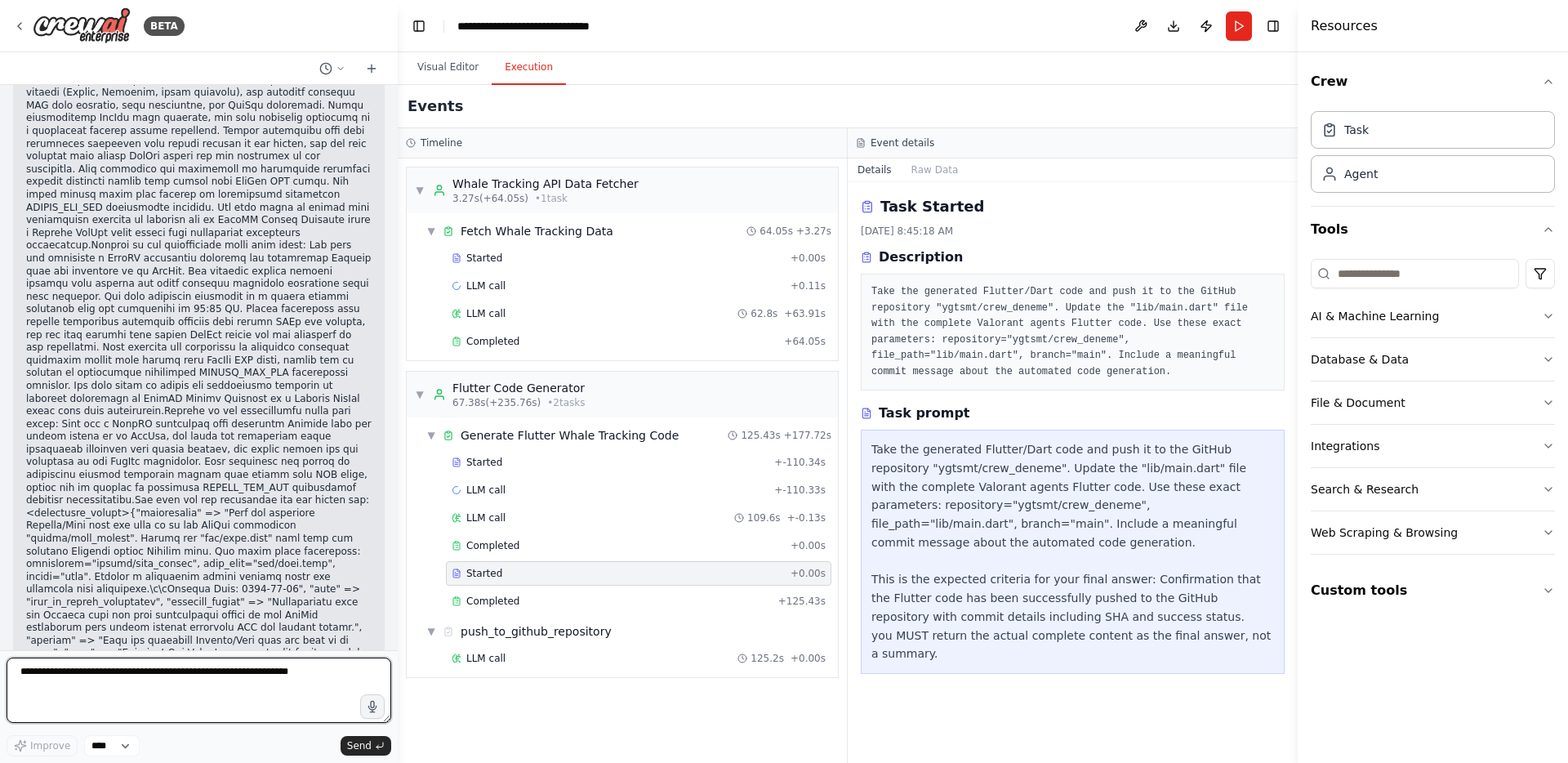
scroll to position [62776, 0]
drag, startPoint x: 318, startPoint y: 549, endPoint x: 14, endPoint y: 536, distance: 304.3
copy code "curl -H "Authorization: token YOUR_GITHUB_TOKEN" \ https://api.github.com/repos…"
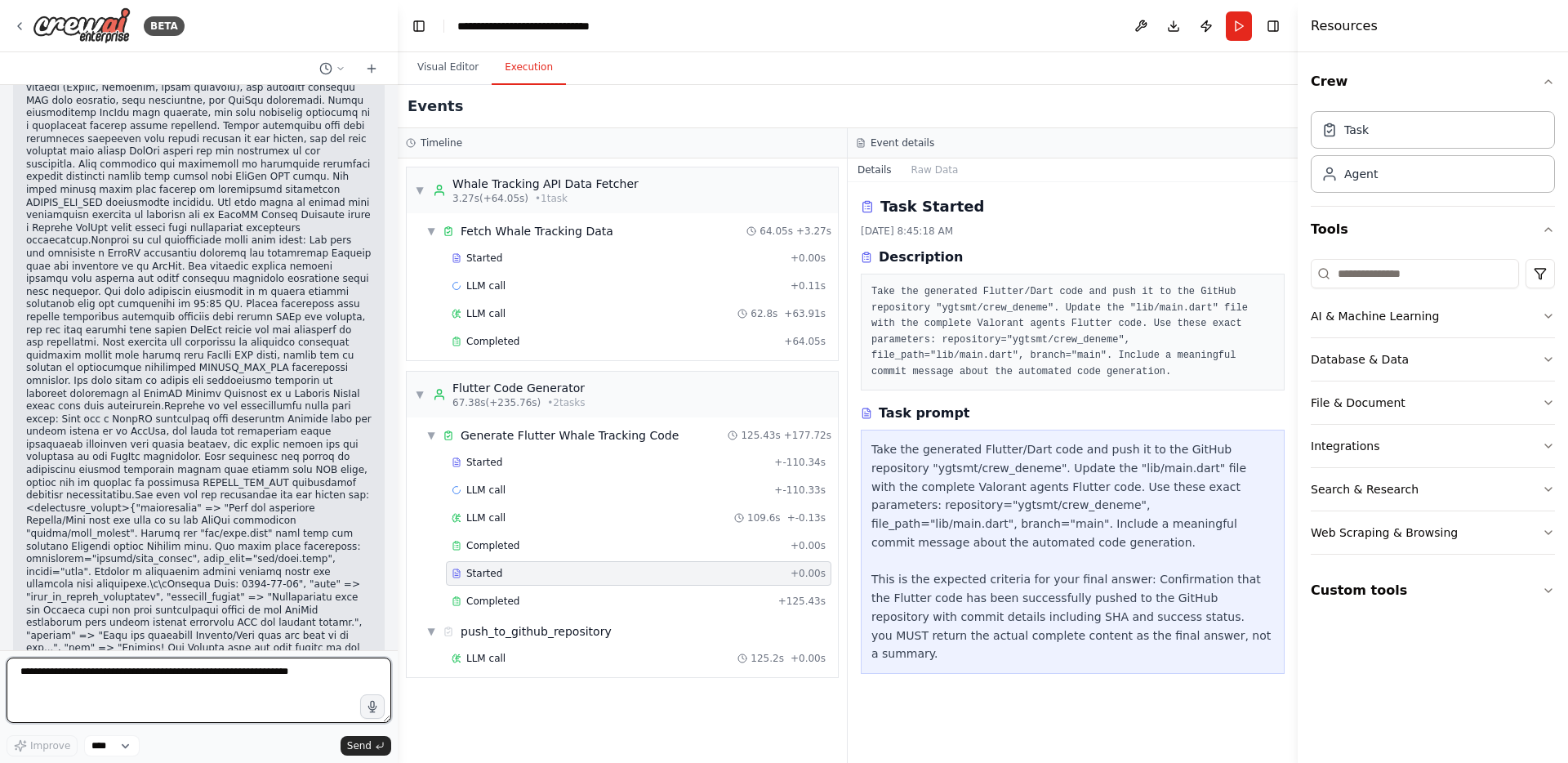
click at [160, 684] on textarea at bounding box center [198, 691] width 385 height 65
click at [236, 677] on textarea at bounding box center [198, 691] width 385 height 65
paste textarea "**********"
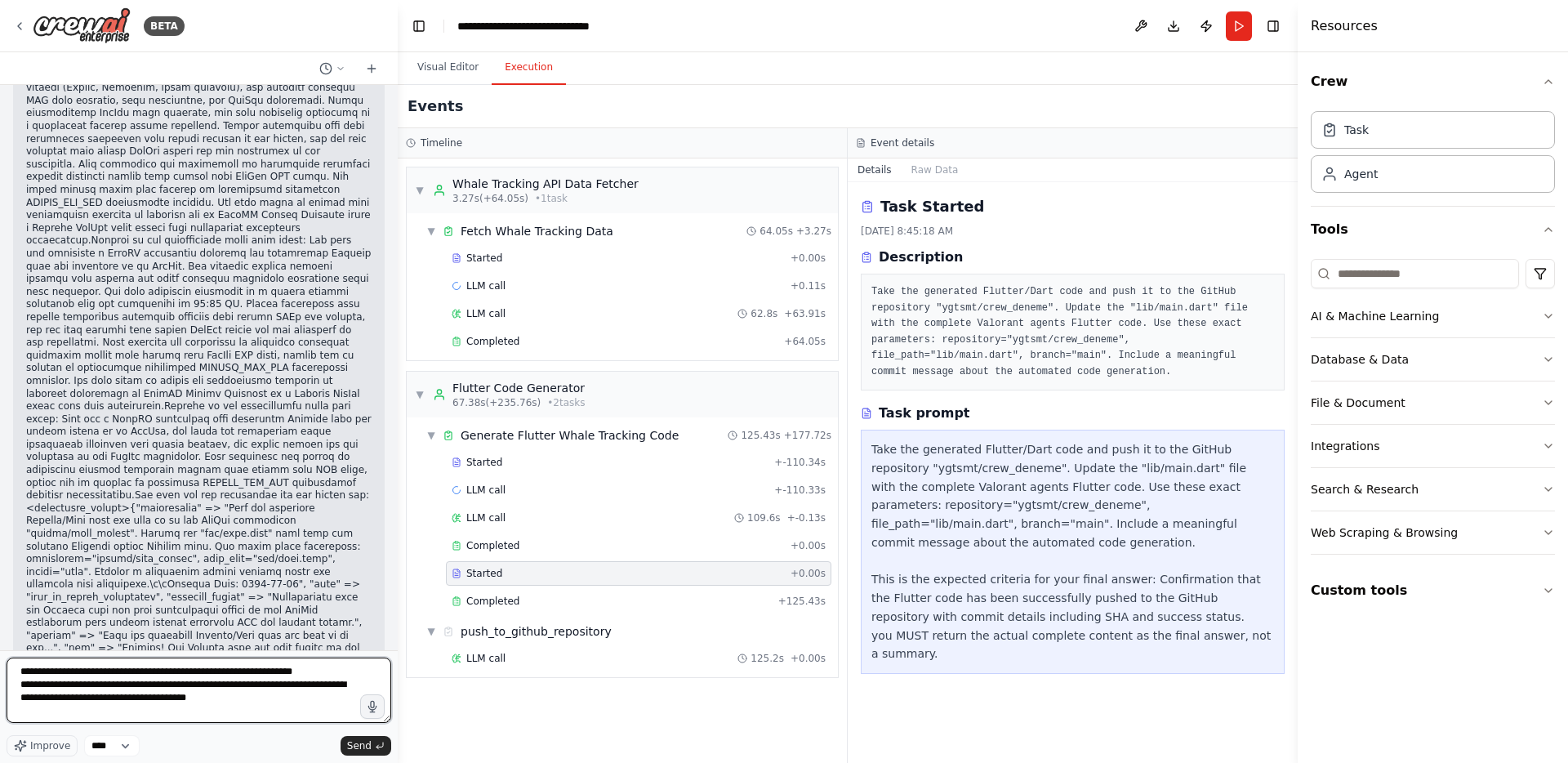
type textarea "**********"
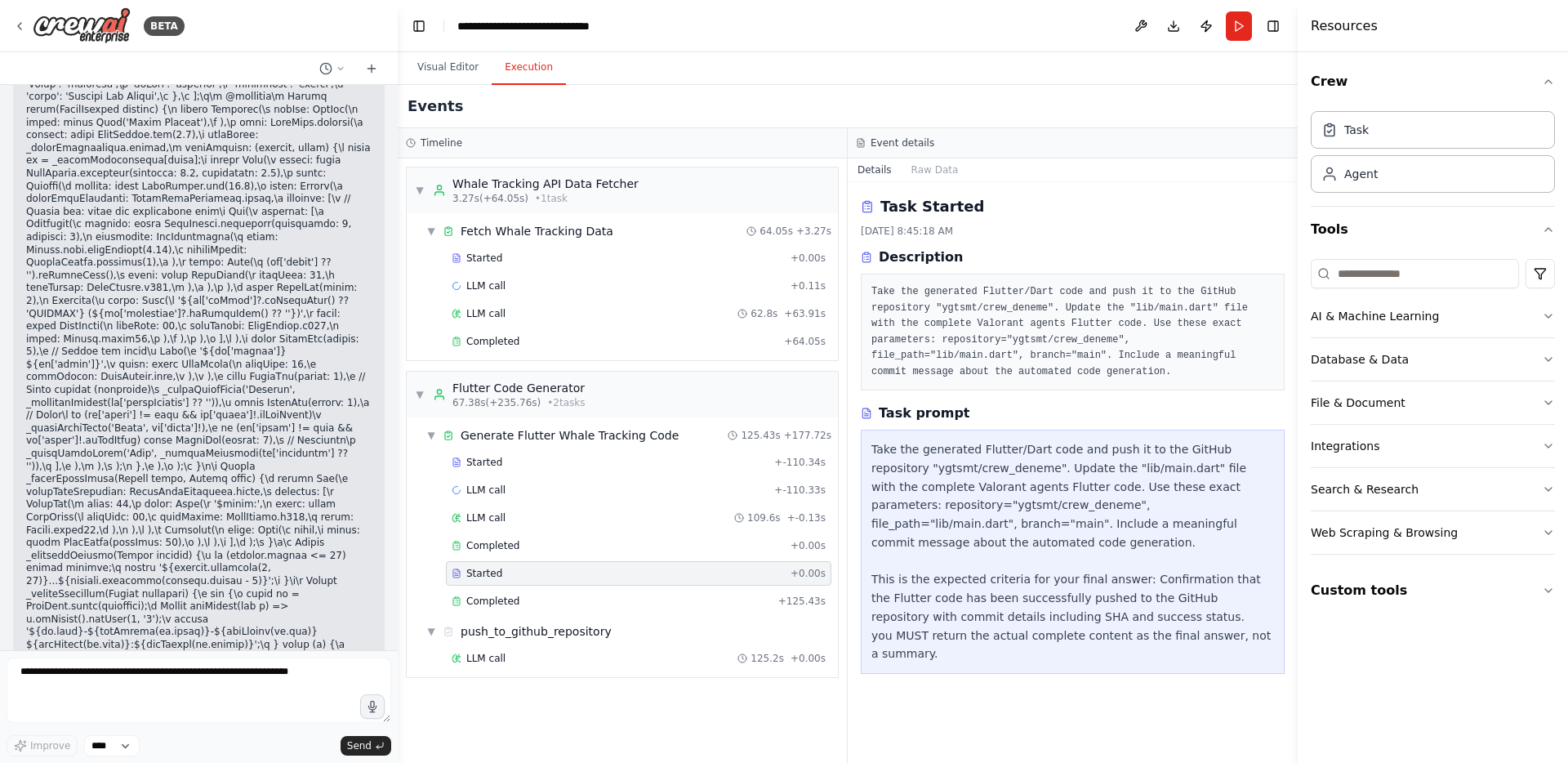
scroll to position [64079, 0]
click at [140, 674] on textarea at bounding box center [198, 691] width 385 height 65
type textarea "**********"
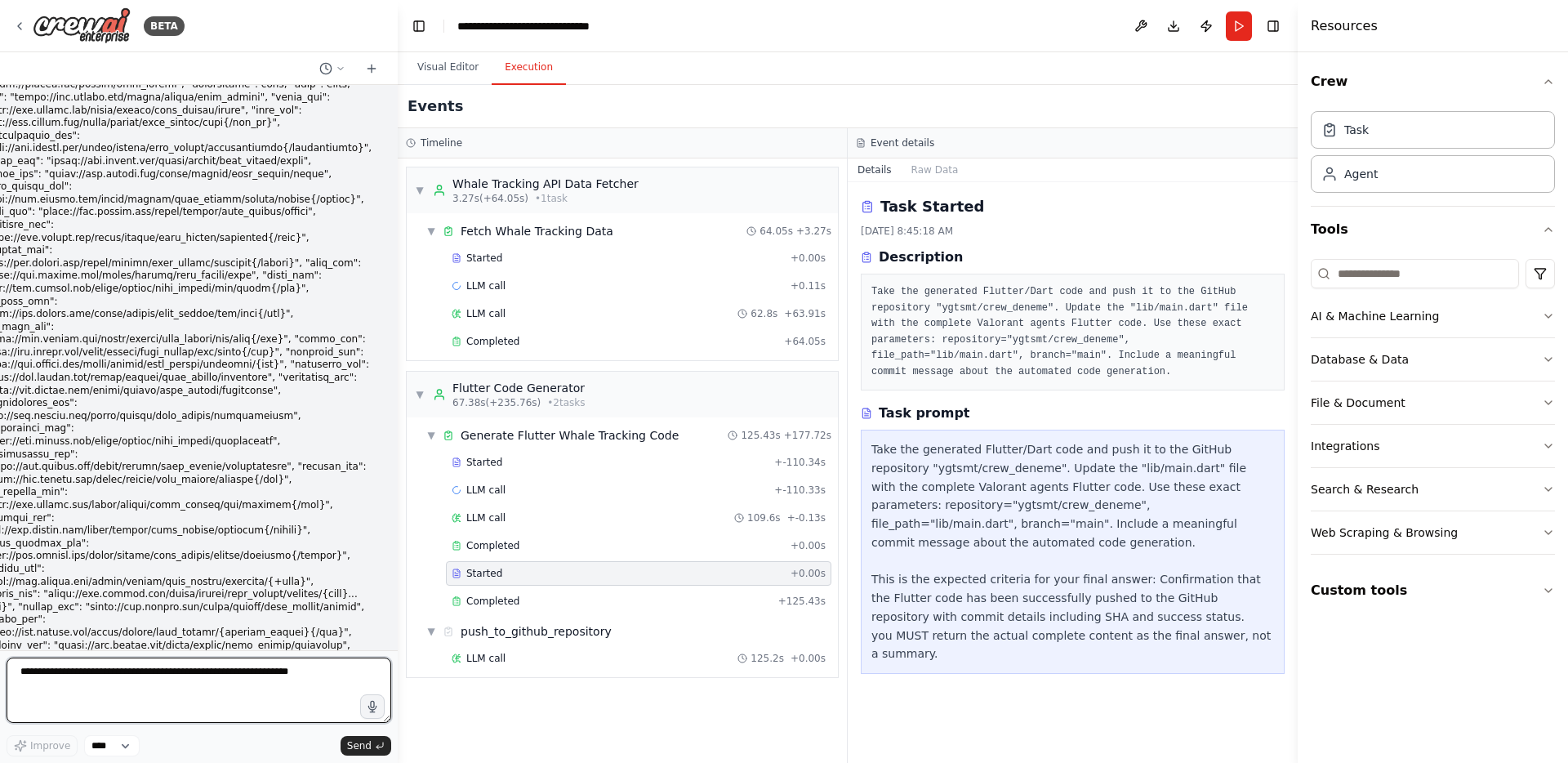
scroll to position [65550, 0]
click at [1236, 23] on button "Run" at bounding box center [1238, 26] width 26 height 29
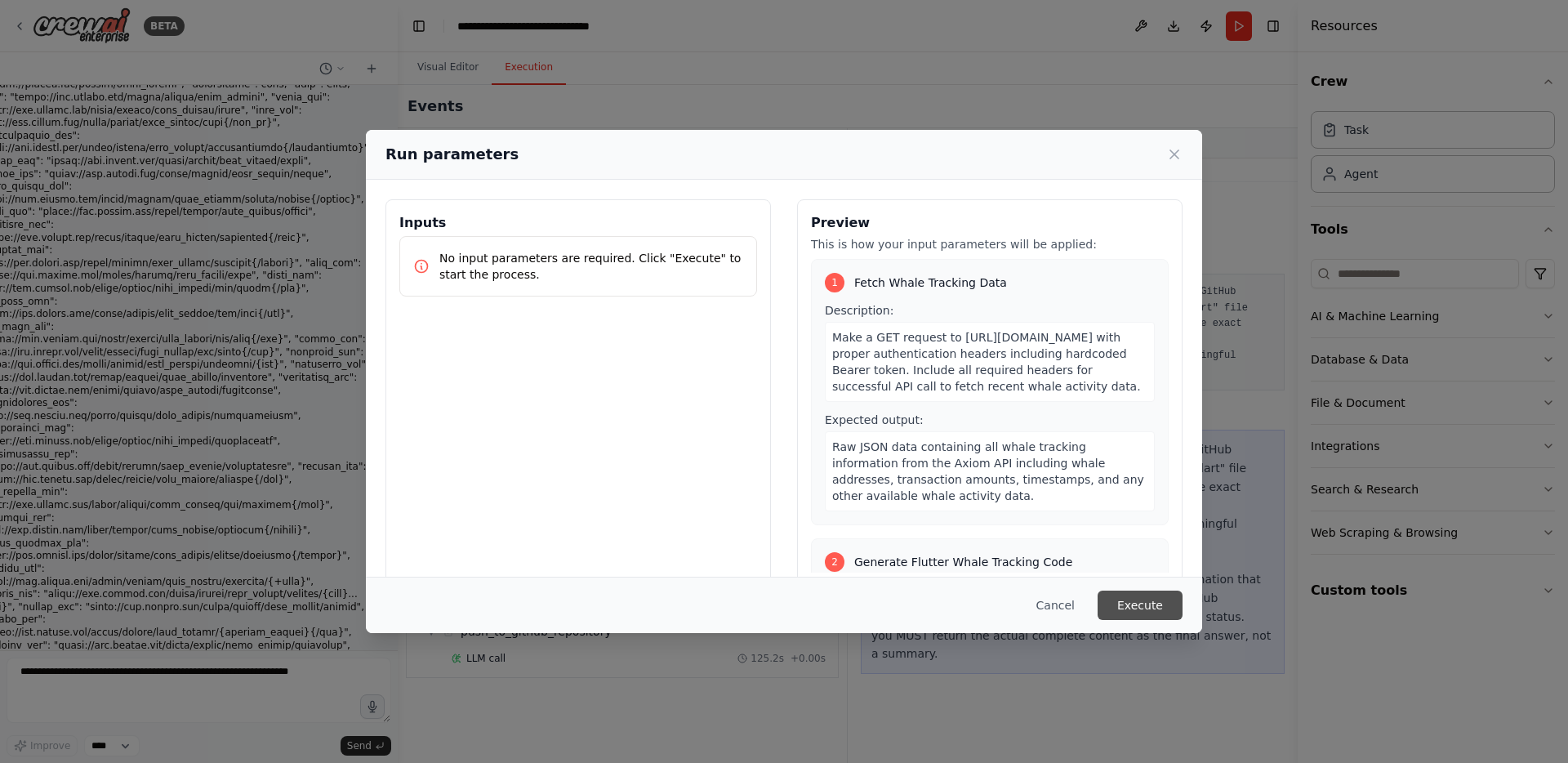
click at [1171, 602] on button "Execute" at bounding box center [1140, 605] width 85 height 29
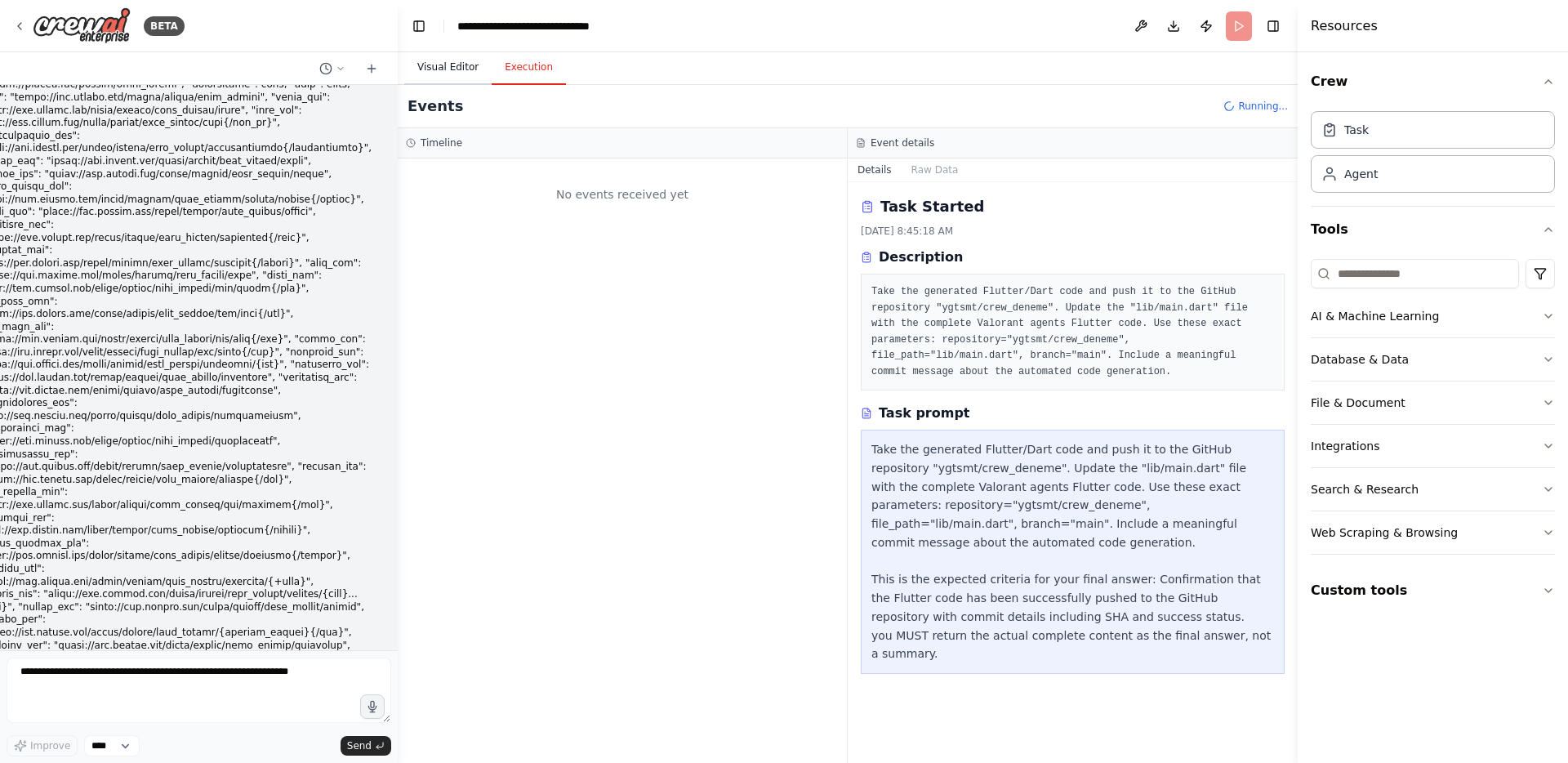
click at [483, 63] on button "Visual Editor" at bounding box center [447, 68] width 87 height 34
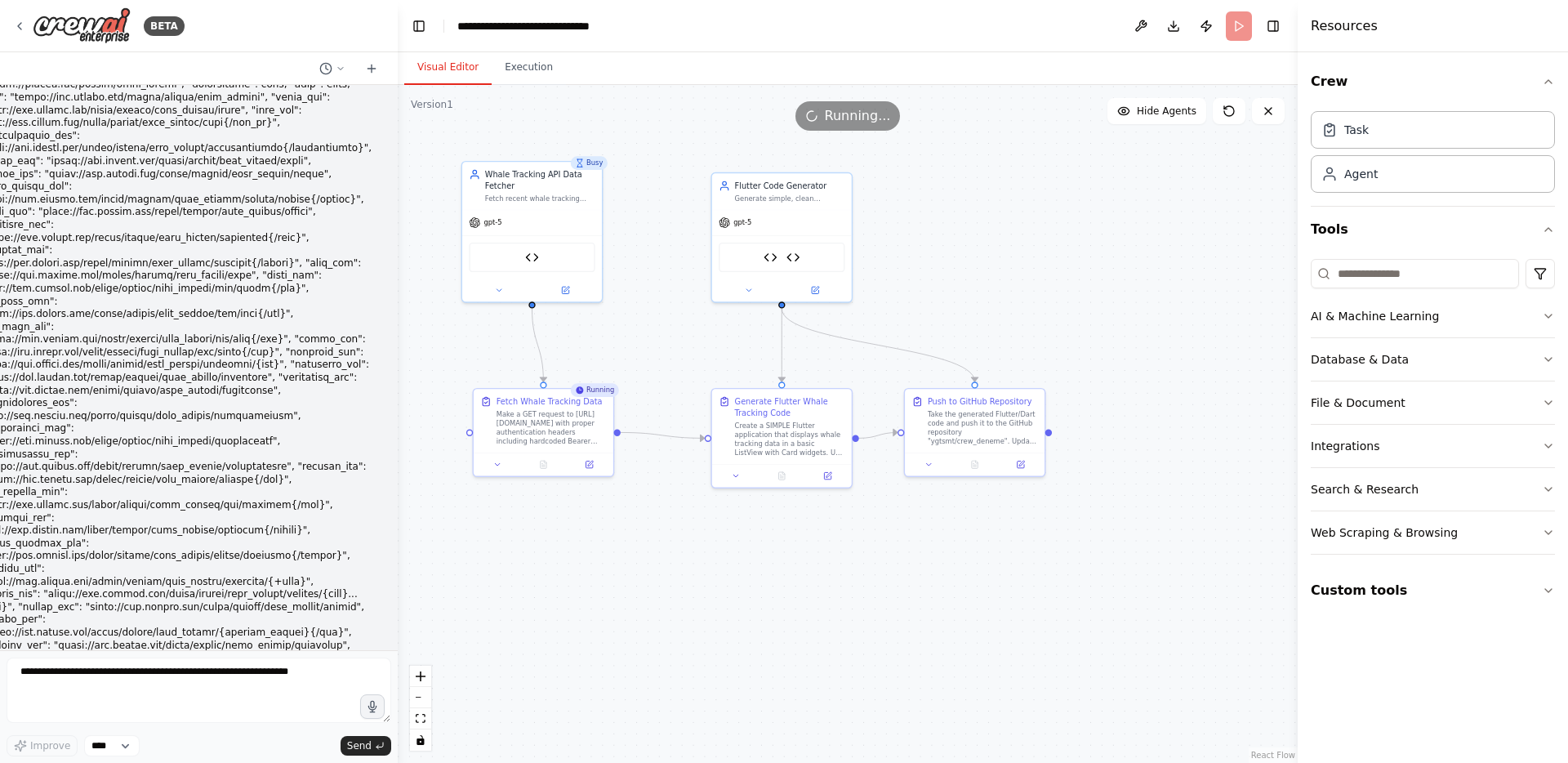
drag, startPoint x: 449, startPoint y: 354, endPoint x: 442, endPoint y: 365, distance: 13.0
click at [442, 365] on div ".deletable-edge-delete-btn { width: 20px; height: 20px; border: 0px solid #ffff…" at bounding box center [847, 424] width 899 height 678
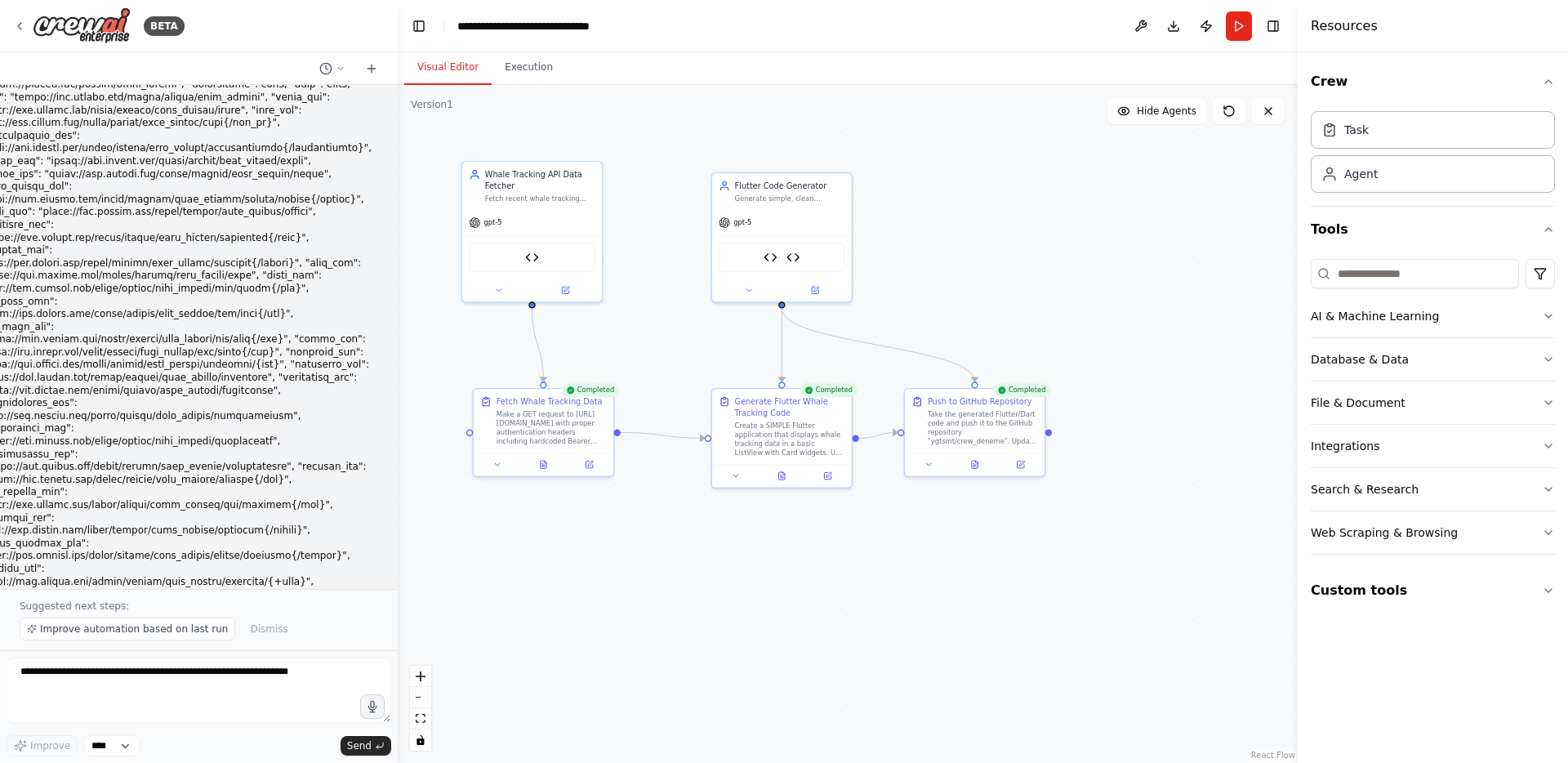
scroll to position [64849, 0]
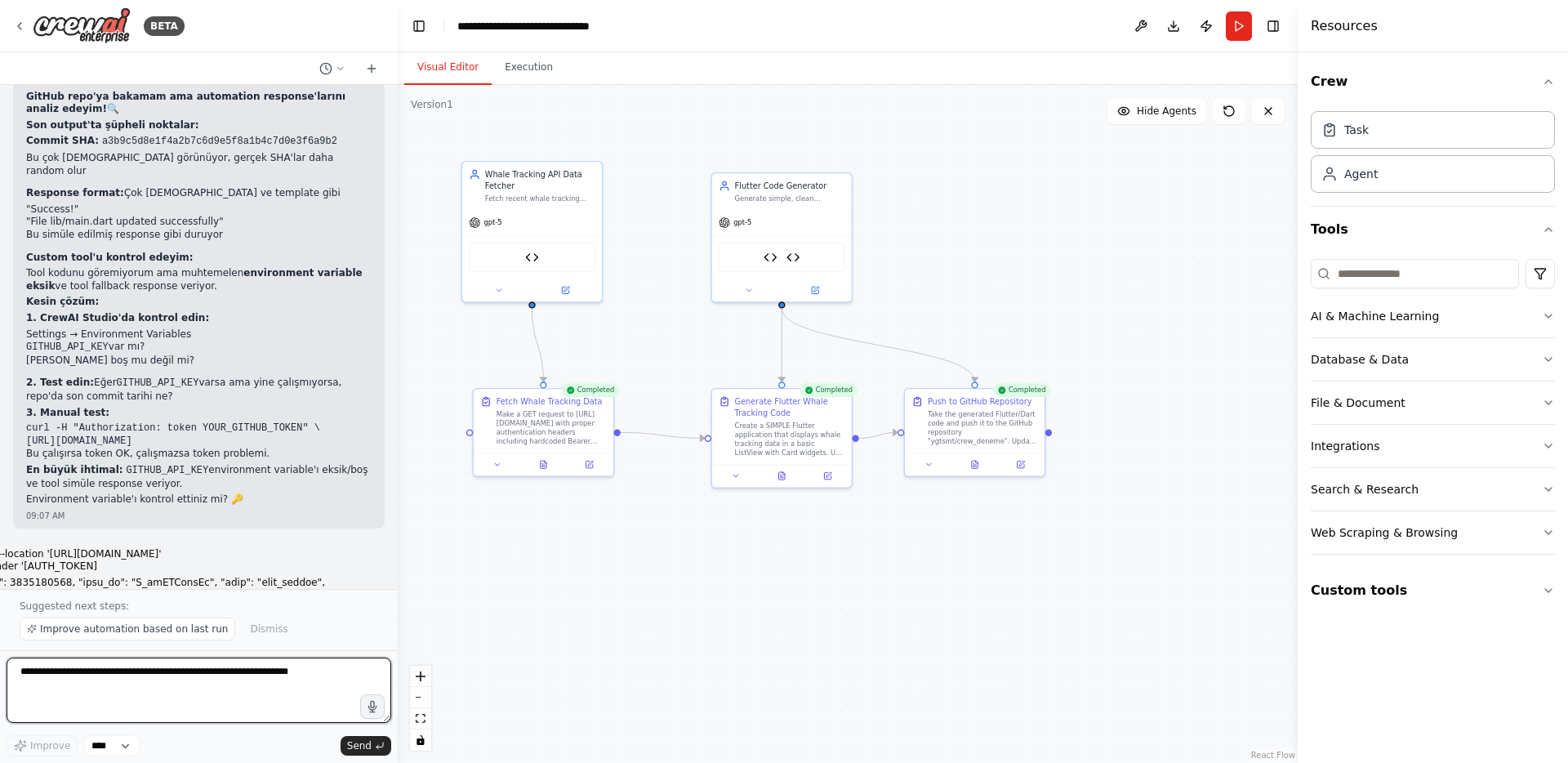
click at [84, 676] on textarea at bounding box center [198, 691] width 385 height 65
click at [498, 54] on button "Execution" at bounding box center [529, 68] width 74 height 34
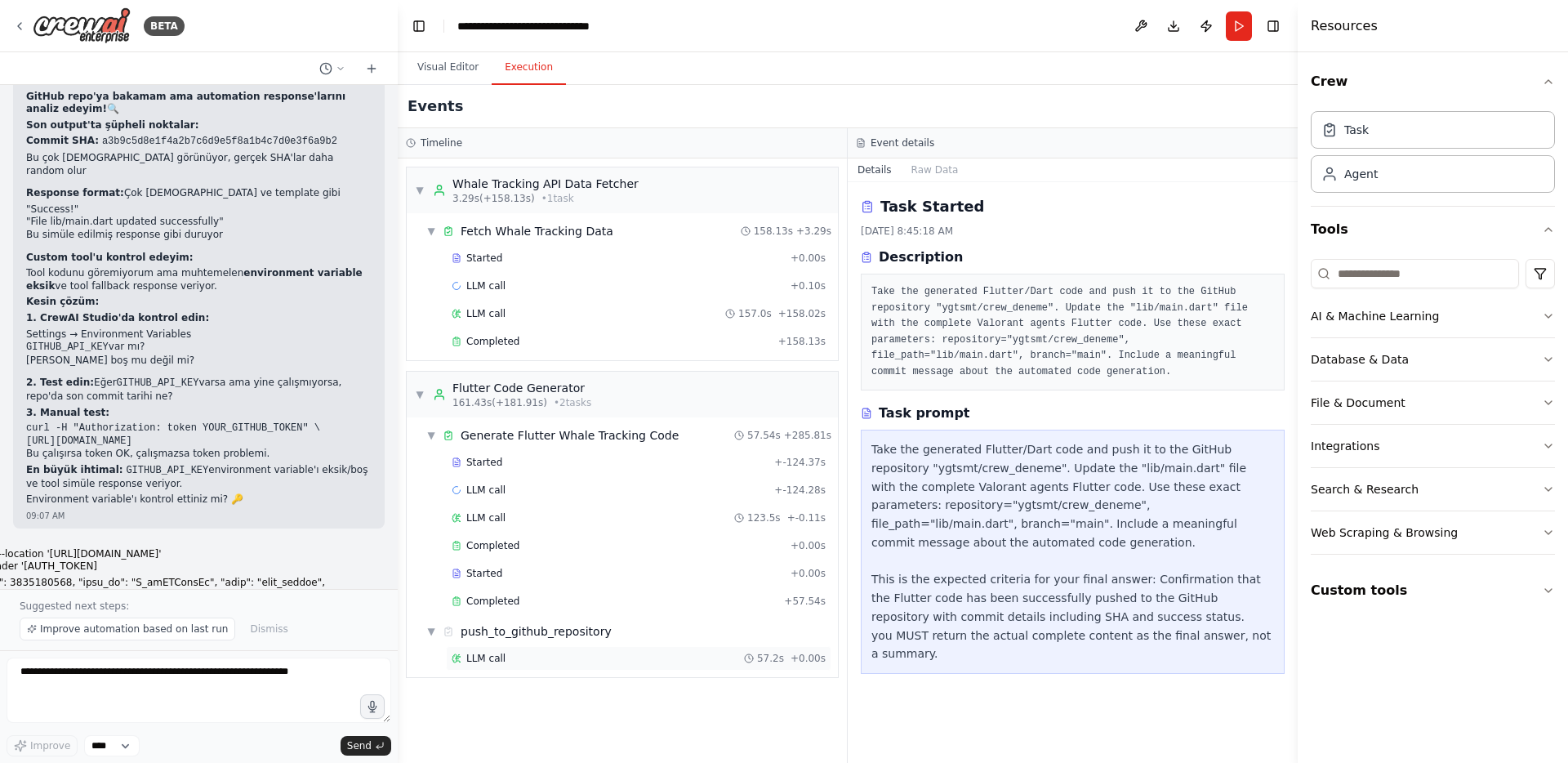
click at [559, 660] on div "LLM call 57.2s + 0.00s" at bounding box center [639, 658] width 374 height 13
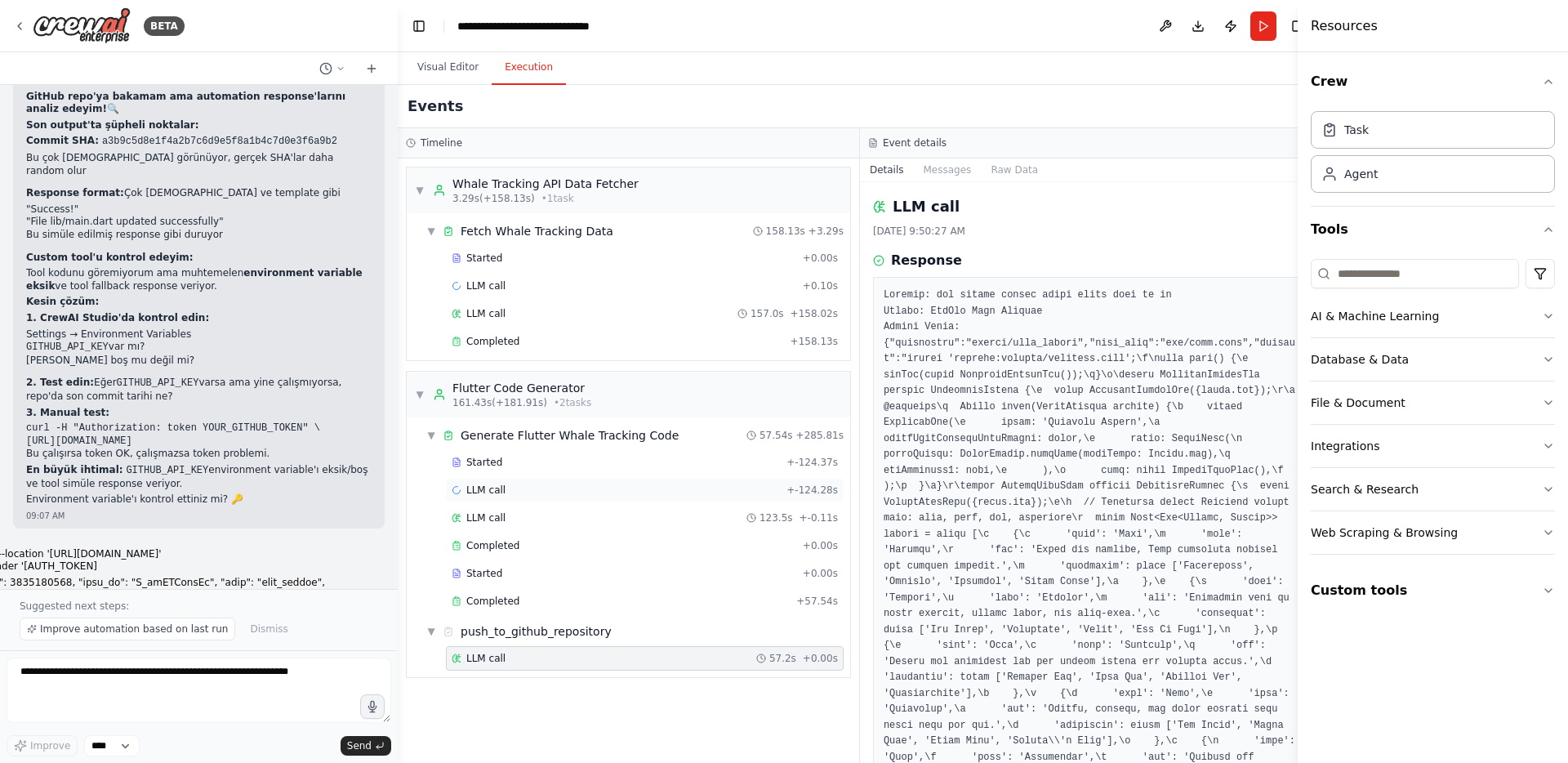
click at [523, 493] on div "LLM call + -124.28s" at bounding box center [645, 490] width 386 height 13
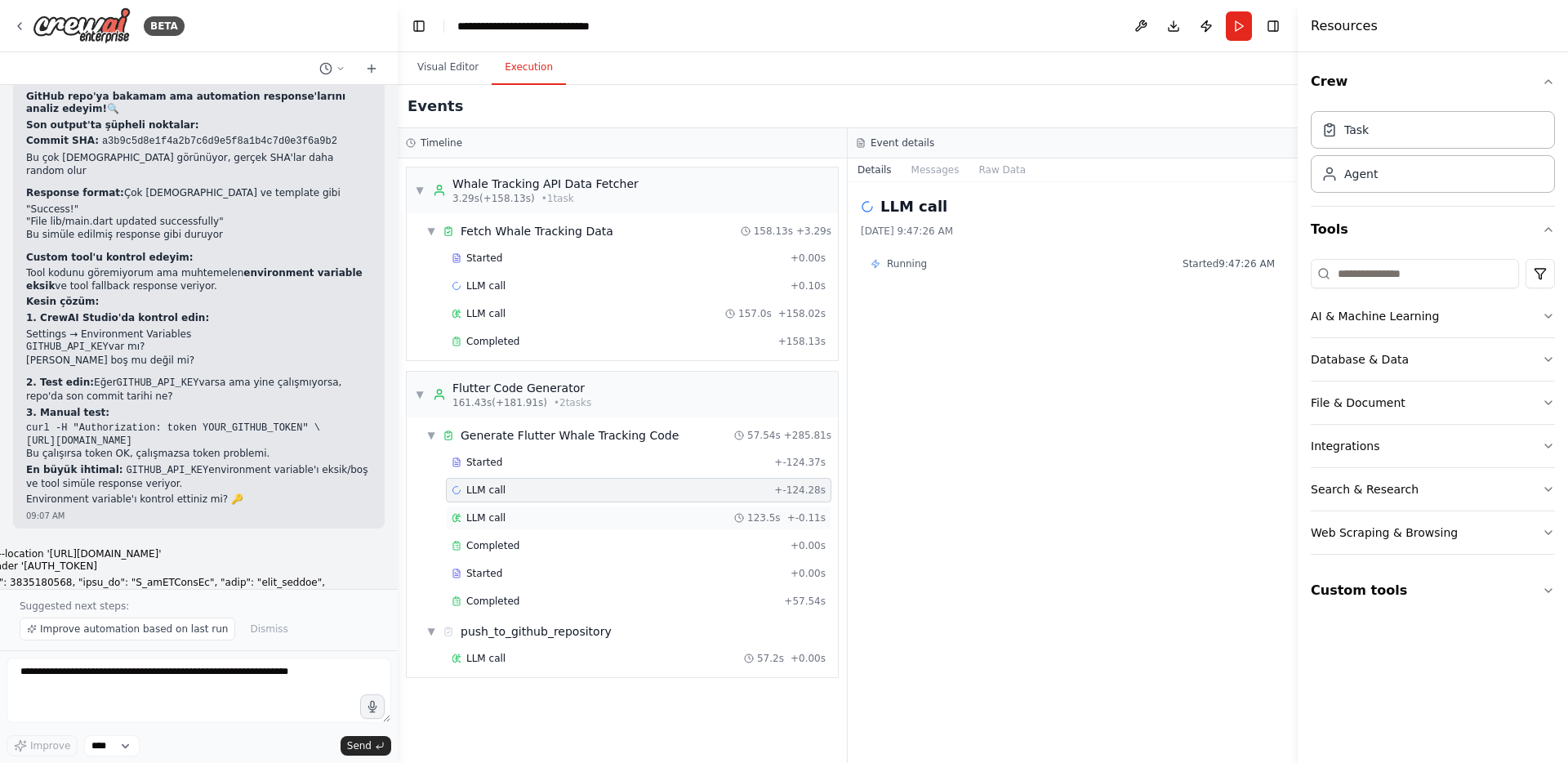
click at [519, 506] on div "LLM call 123.5s + -0.11s" at bounding box center [638, 517] width 385 height 24
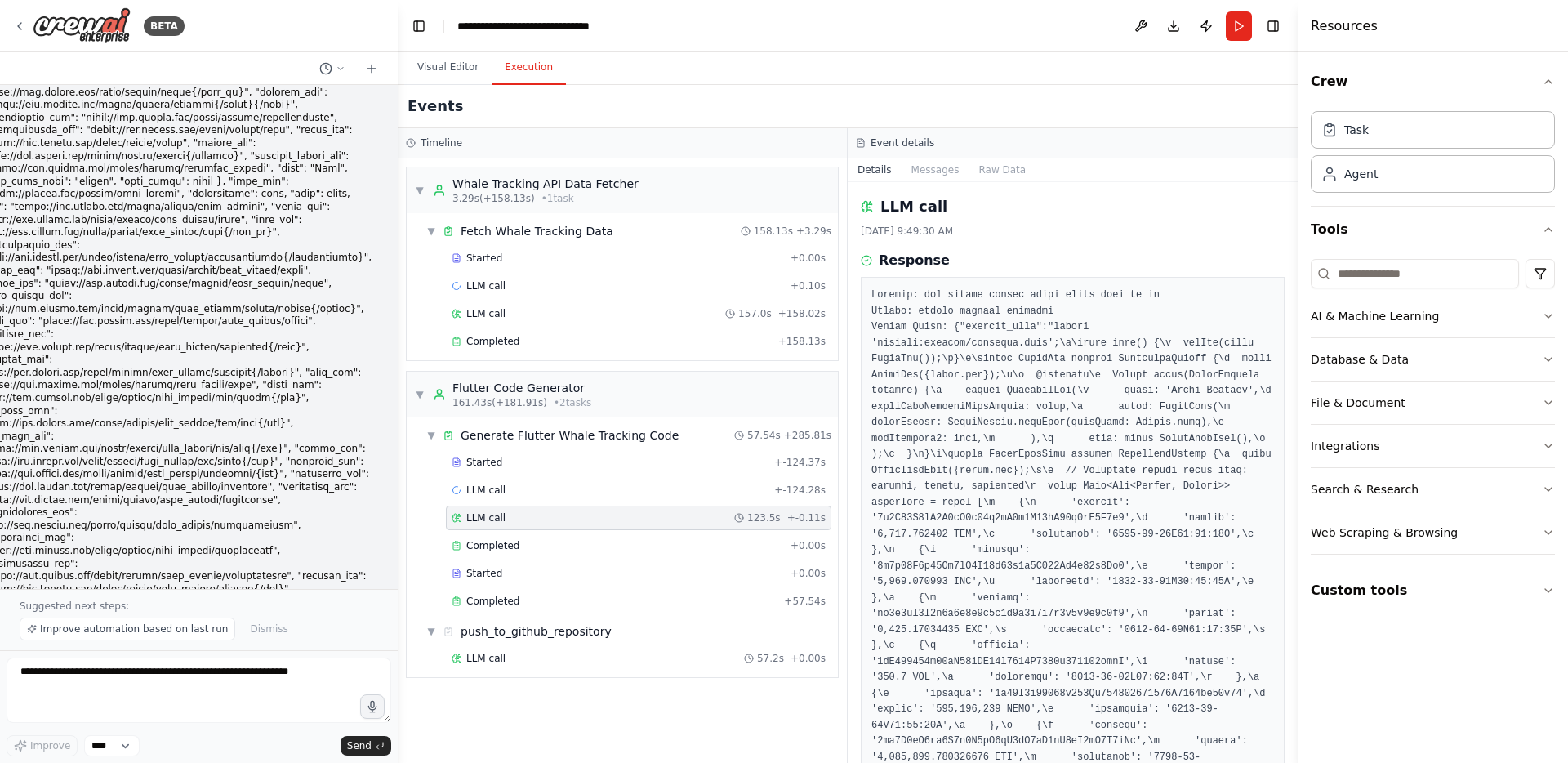
scroll to position [65612, 0]
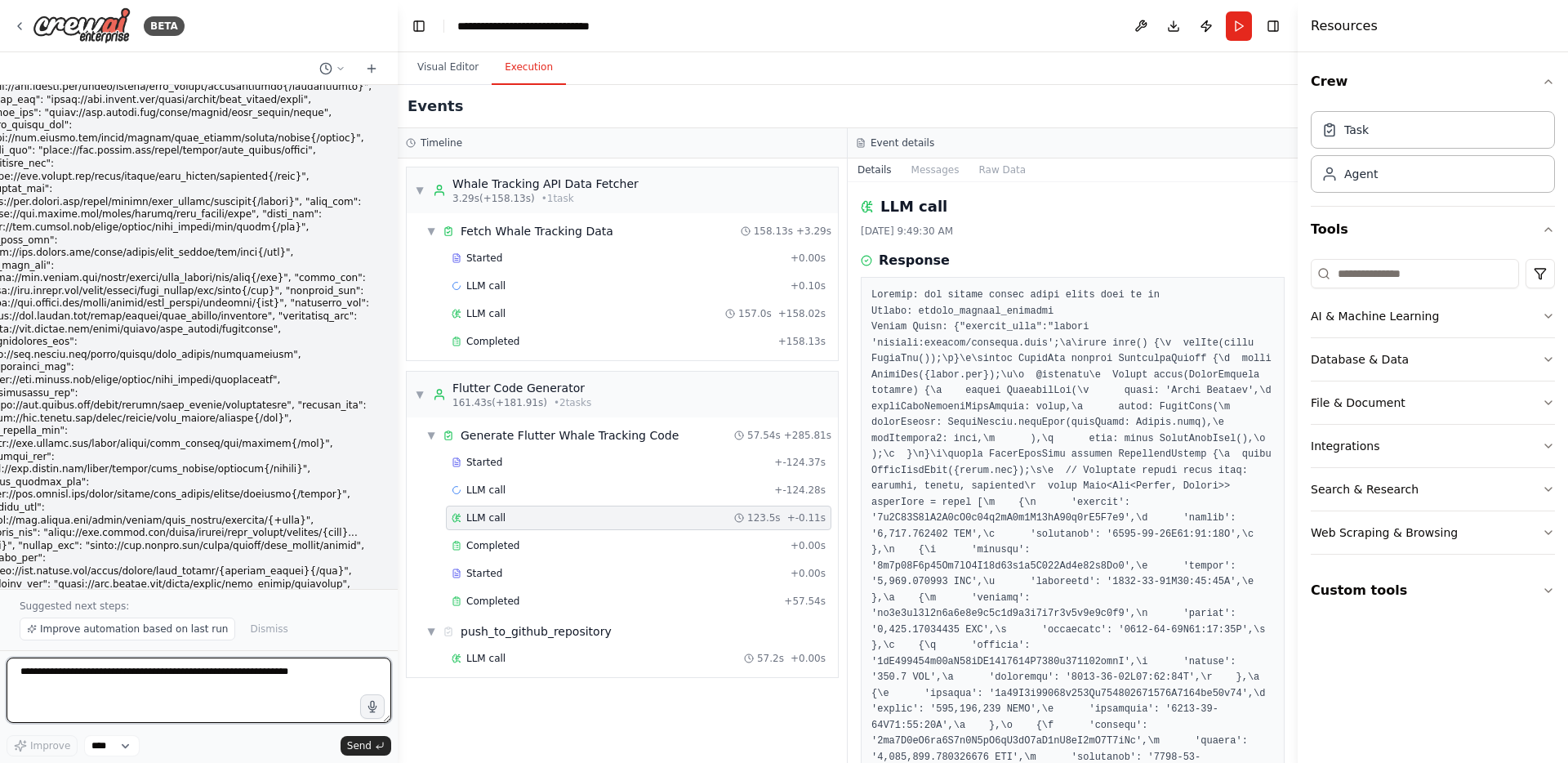
click at [72, 675] on textarea at bounding box center [198, 691] width 385 height 65
paste textarea "**********"
type textarea "**********"
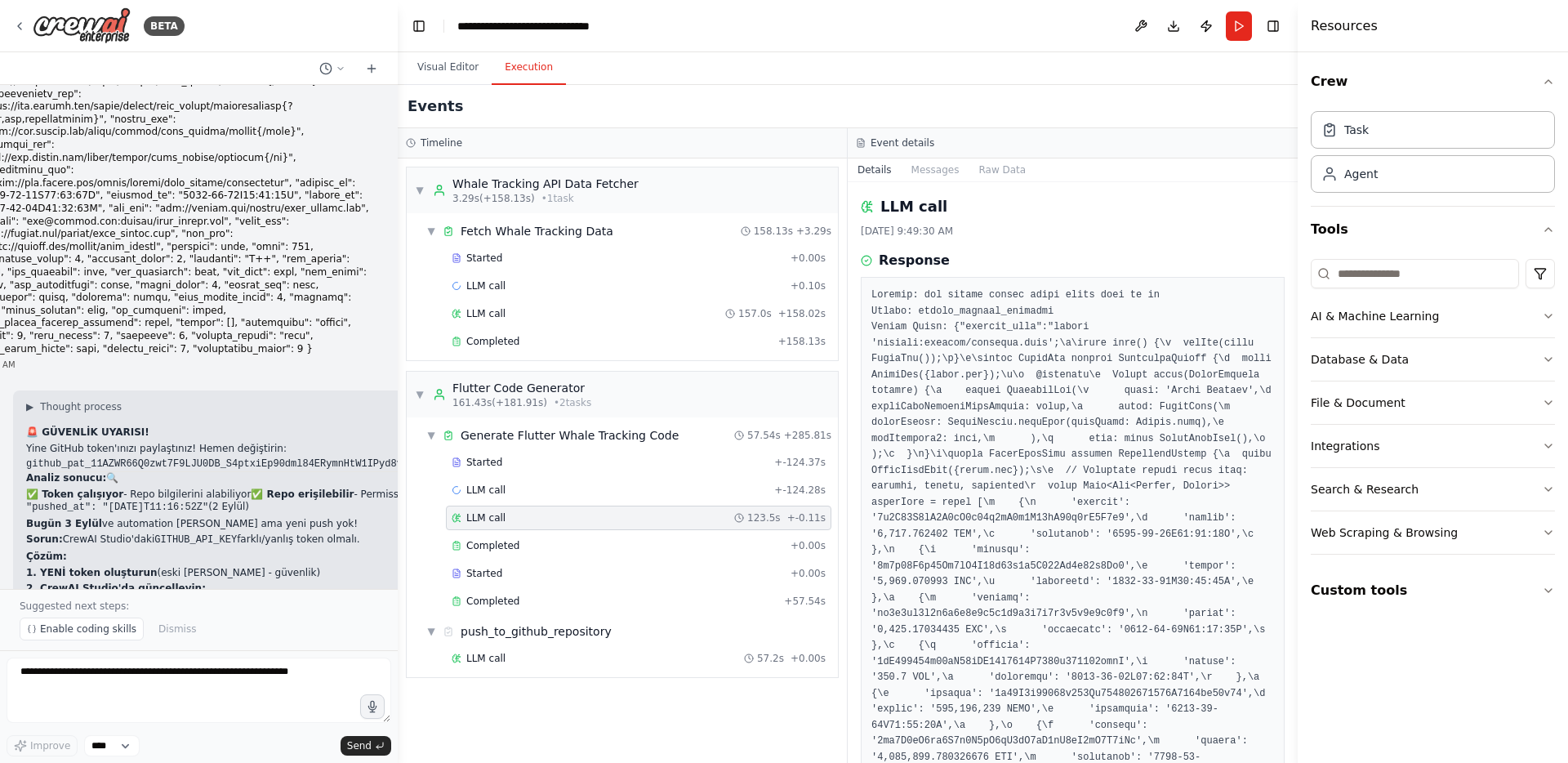
scroll to position [66203, 0]
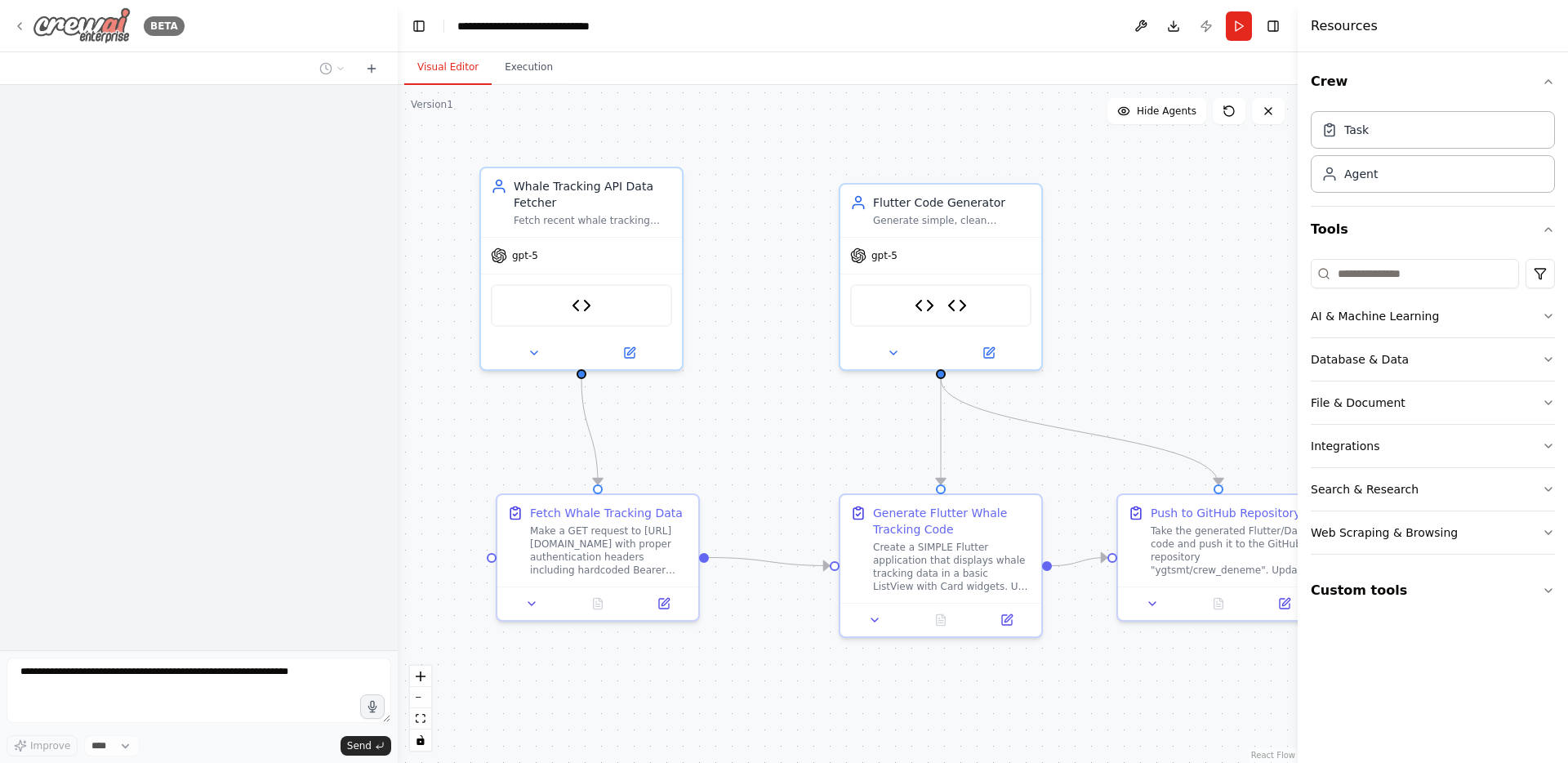
click at [113, 33] on img at bounding box center [82, 25] width 98 height 37
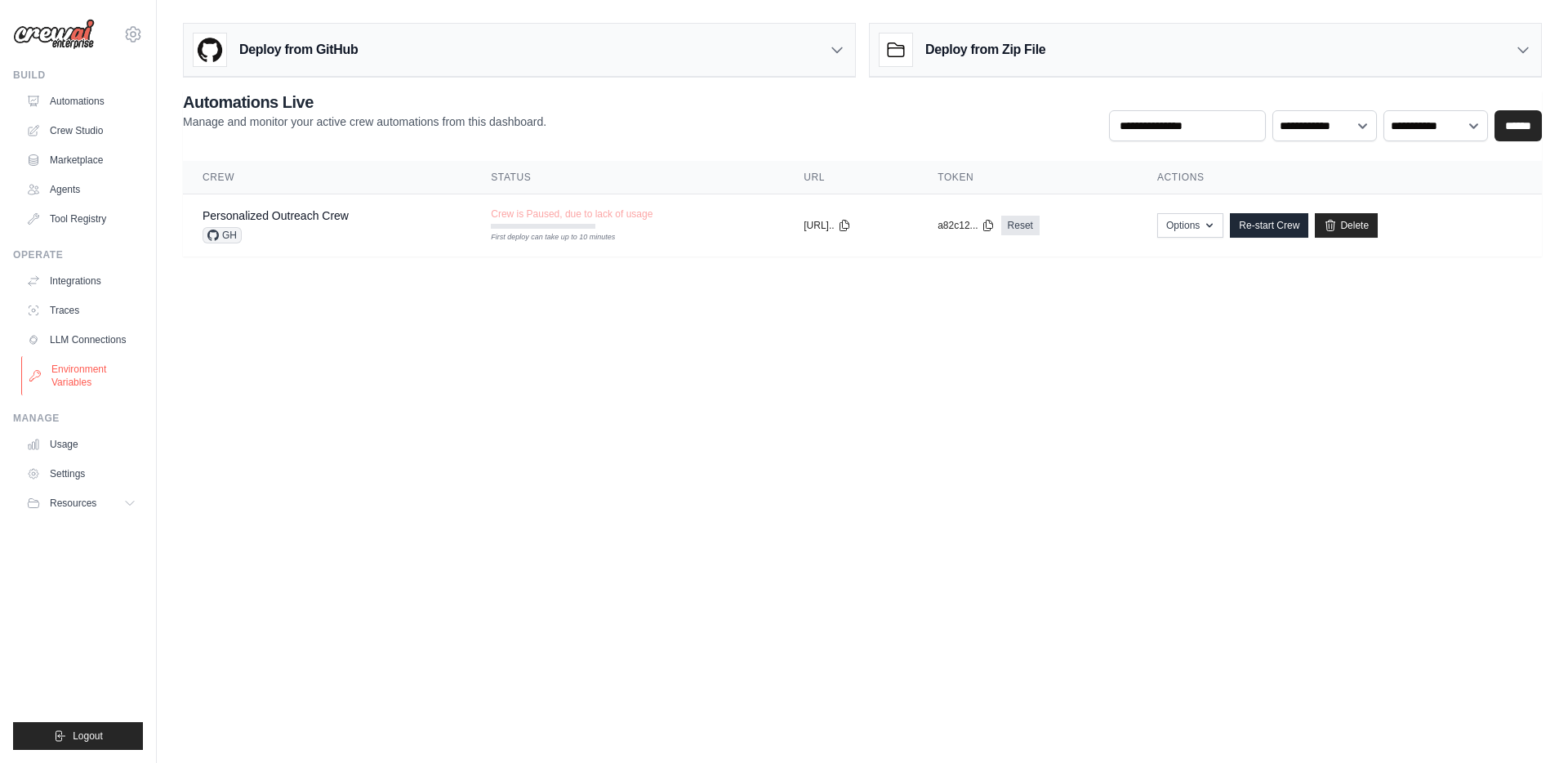
click at [76, 366] on link "Environment Variables" at bounding box center [82, 375] width 123 height 39
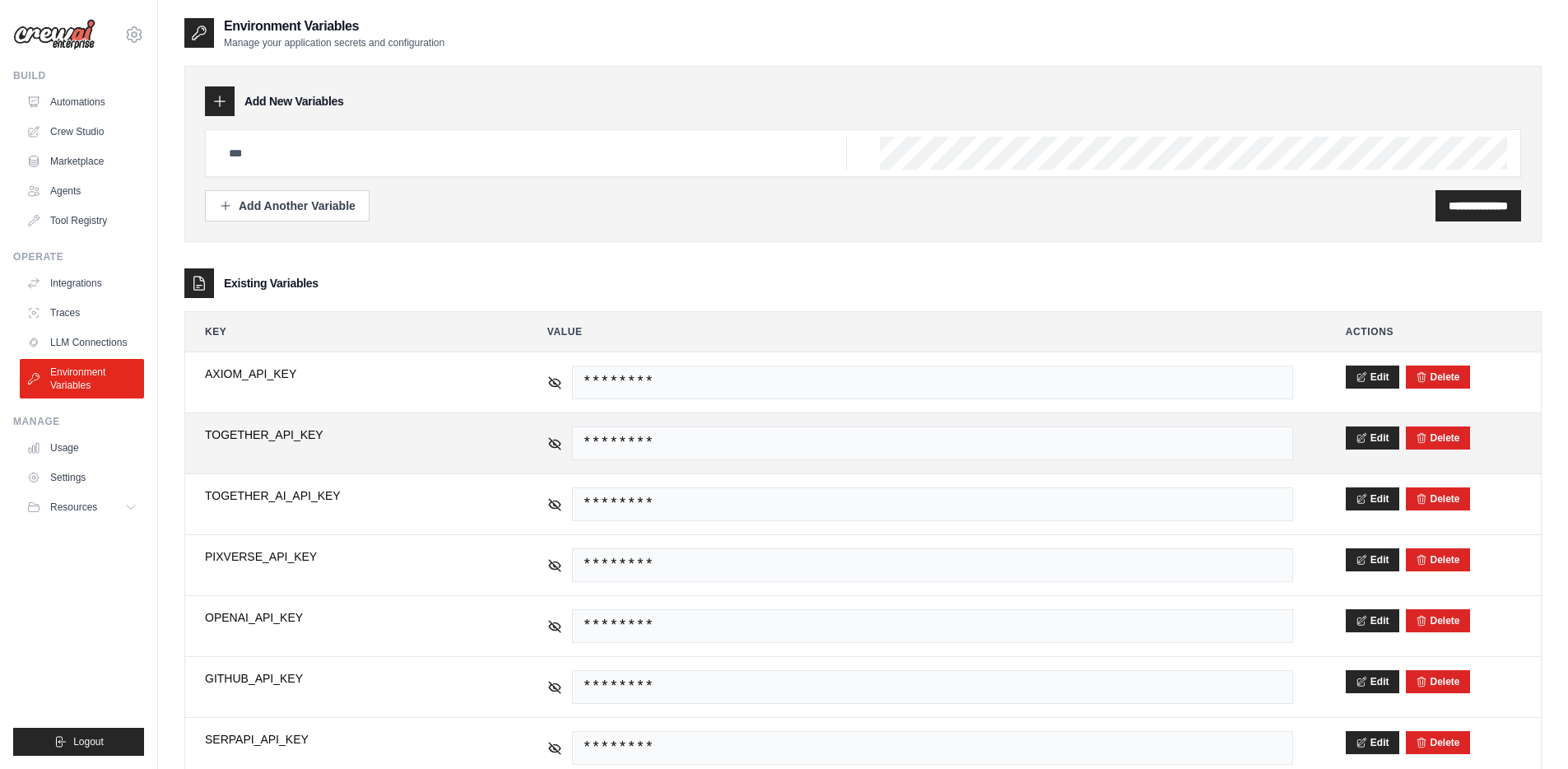
scroll to position [53, 0]
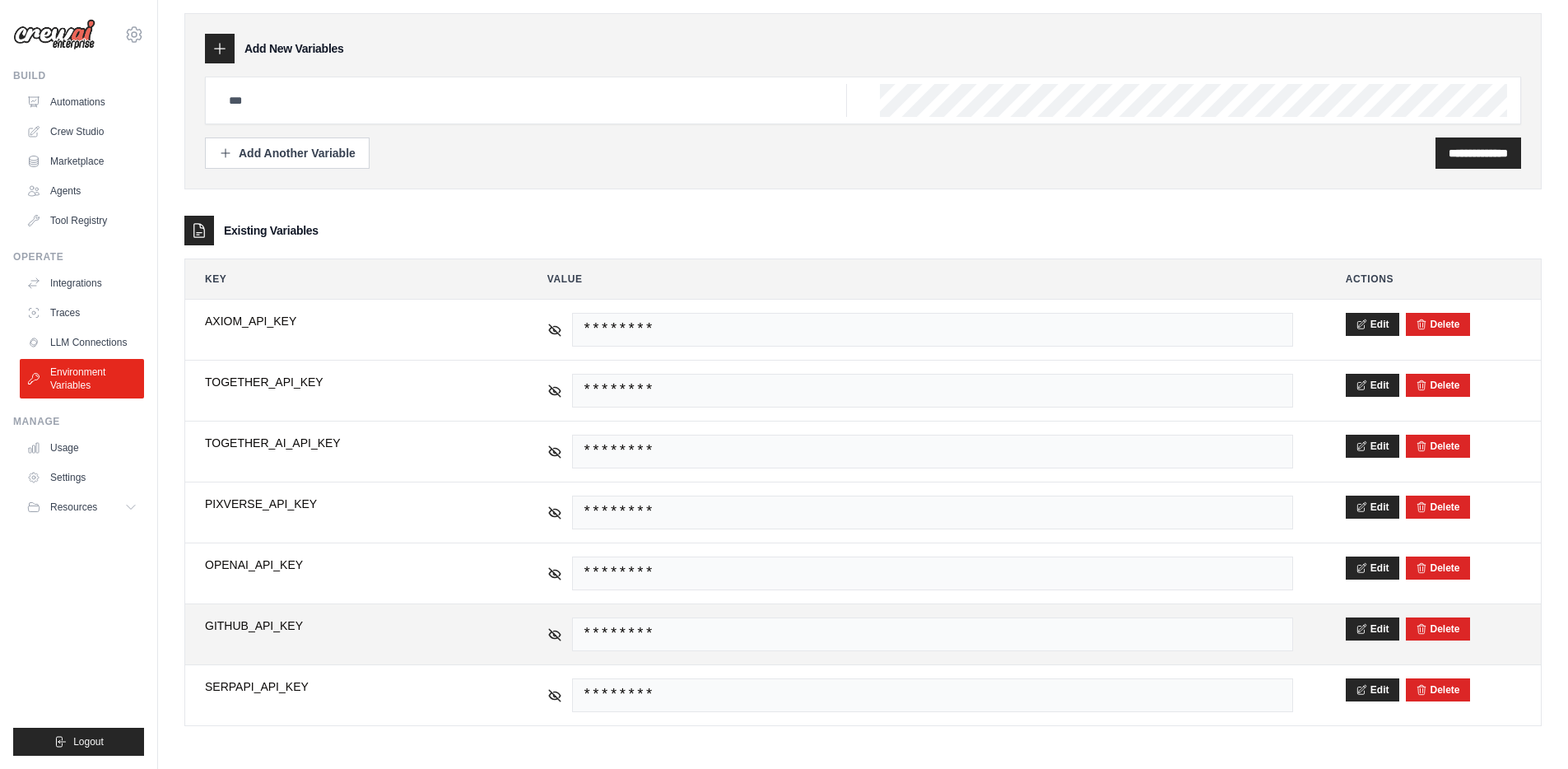
click at [581, 639] on span "********" at bounding box center [933, 634] width 721 height 34
click at [559, 639] on icon at bounding box center [554, 634] width 15 height 15
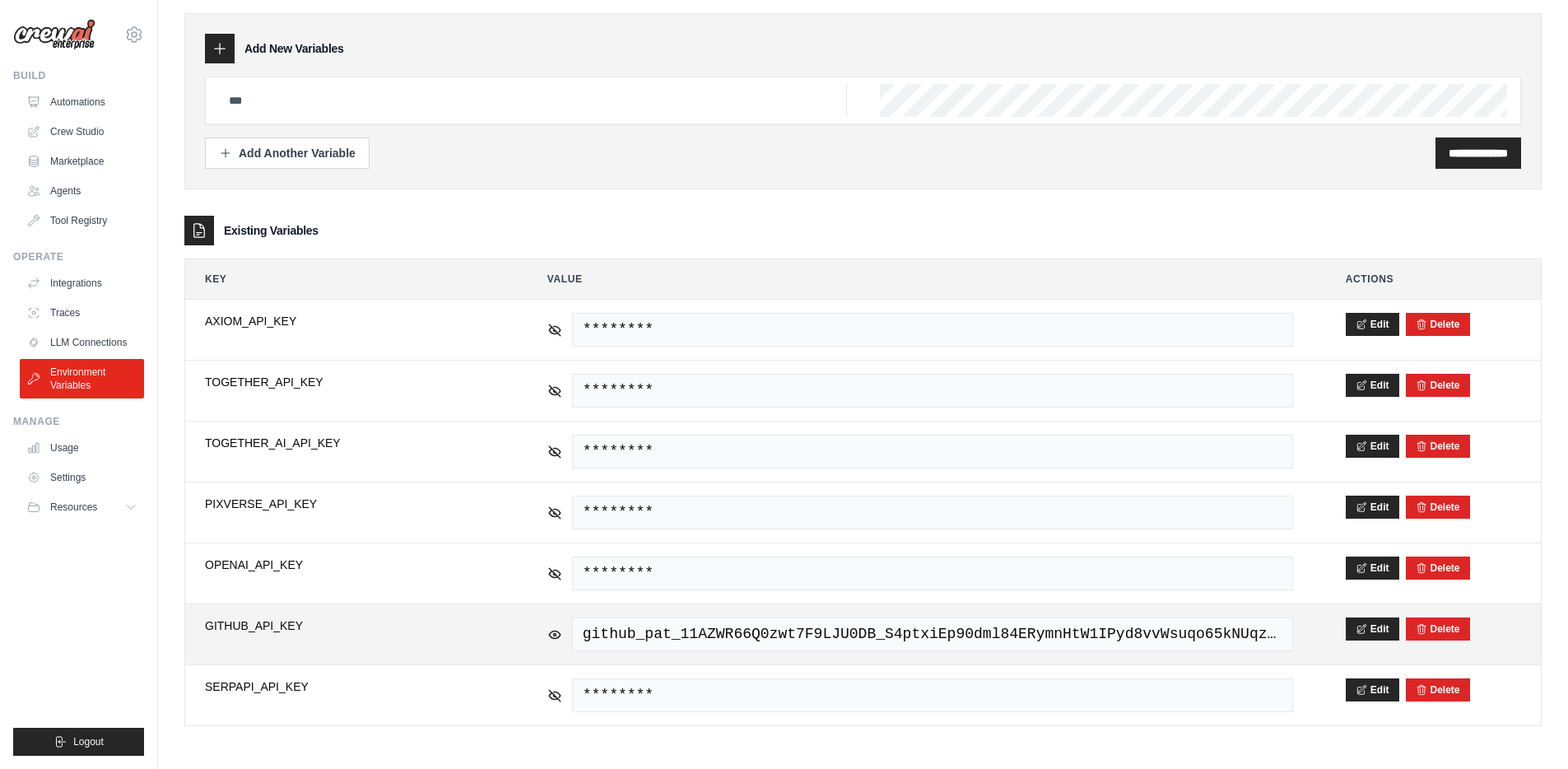
click at [658, 637] on span "github_pat_11AZWR66Q0zwt7F9LJU0DB_S4ptxiEp90dml84ERymnHtW1IPyd8vvWsuqo65kNUqzDX…" at bounding box center [933, 634] width 721 height 34
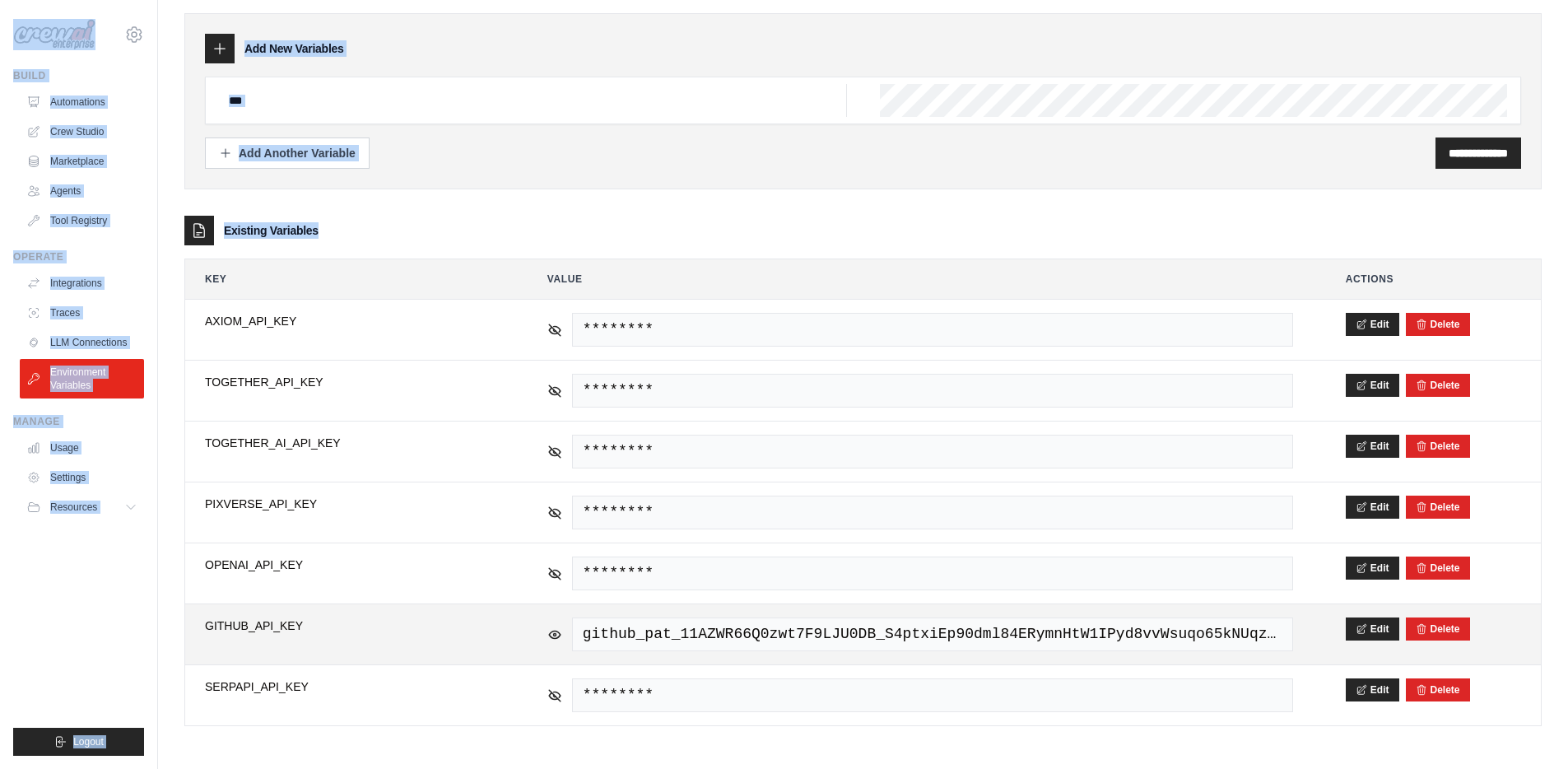
copy div "ygtsmt2999@gmail.com Settings Build Automations Crew Studio Marketplace Agents …"
click at [658, 637] on span "github_pat_11AZWR66Q0zwt7F9LJU0DB_S4ptxiEp90dml84ERymnHtW1IPyd8vvWsuqo65kNUqzDX…" at bounding box center [933, 634] width 721 height 34
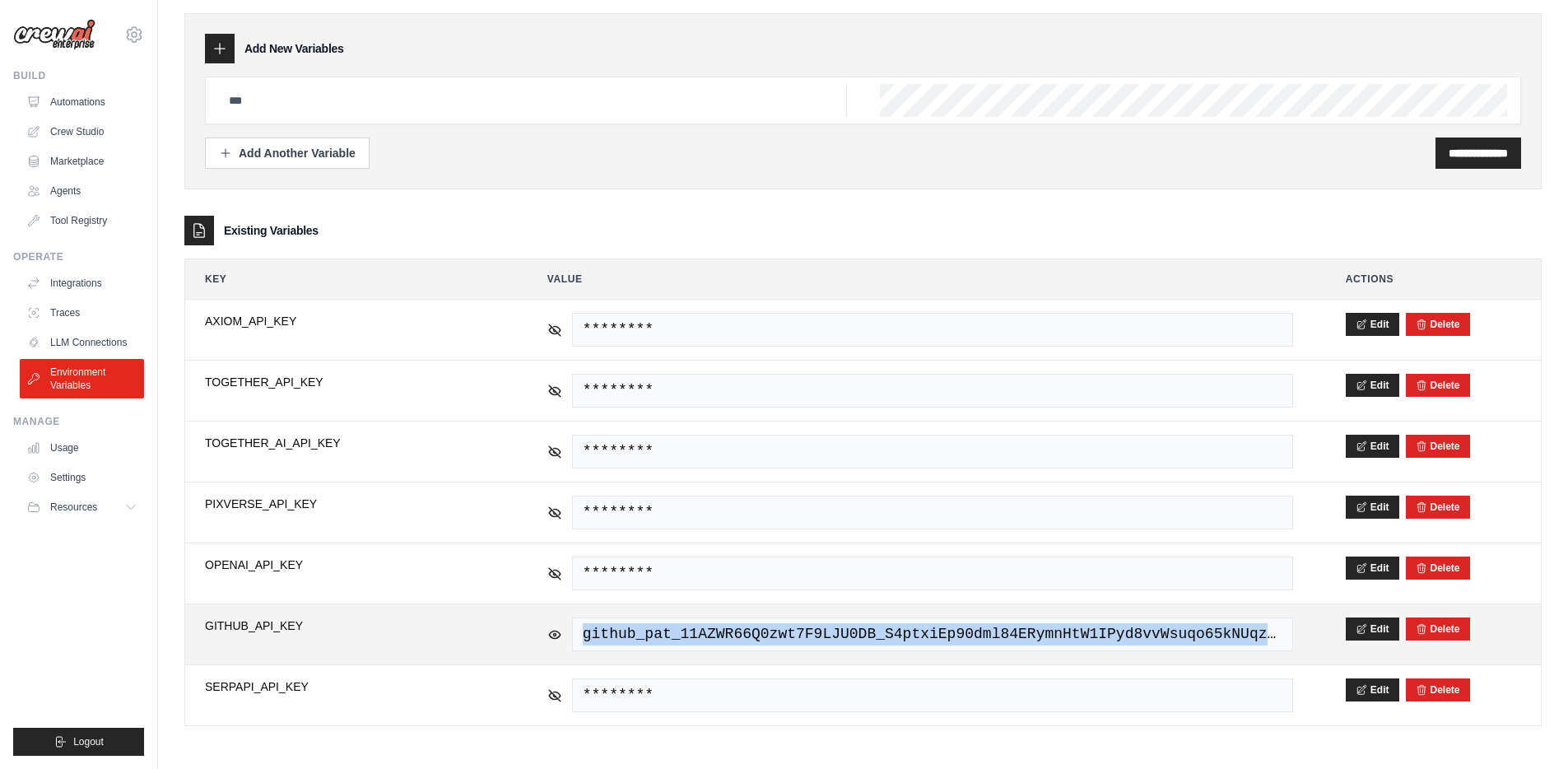
click at [658, 637] on span "github_pat_11AZWR66Q0zwt7F9LJU0DB_S4ptxiEp90dml84ERymnHtW1IPyd8vvWsuqo65kNUqzDX…" at bounding box center [933, 634] width 721 height 34
click at [1357, 628] on icon at bounding box center [1362, 628] width 12 height 12
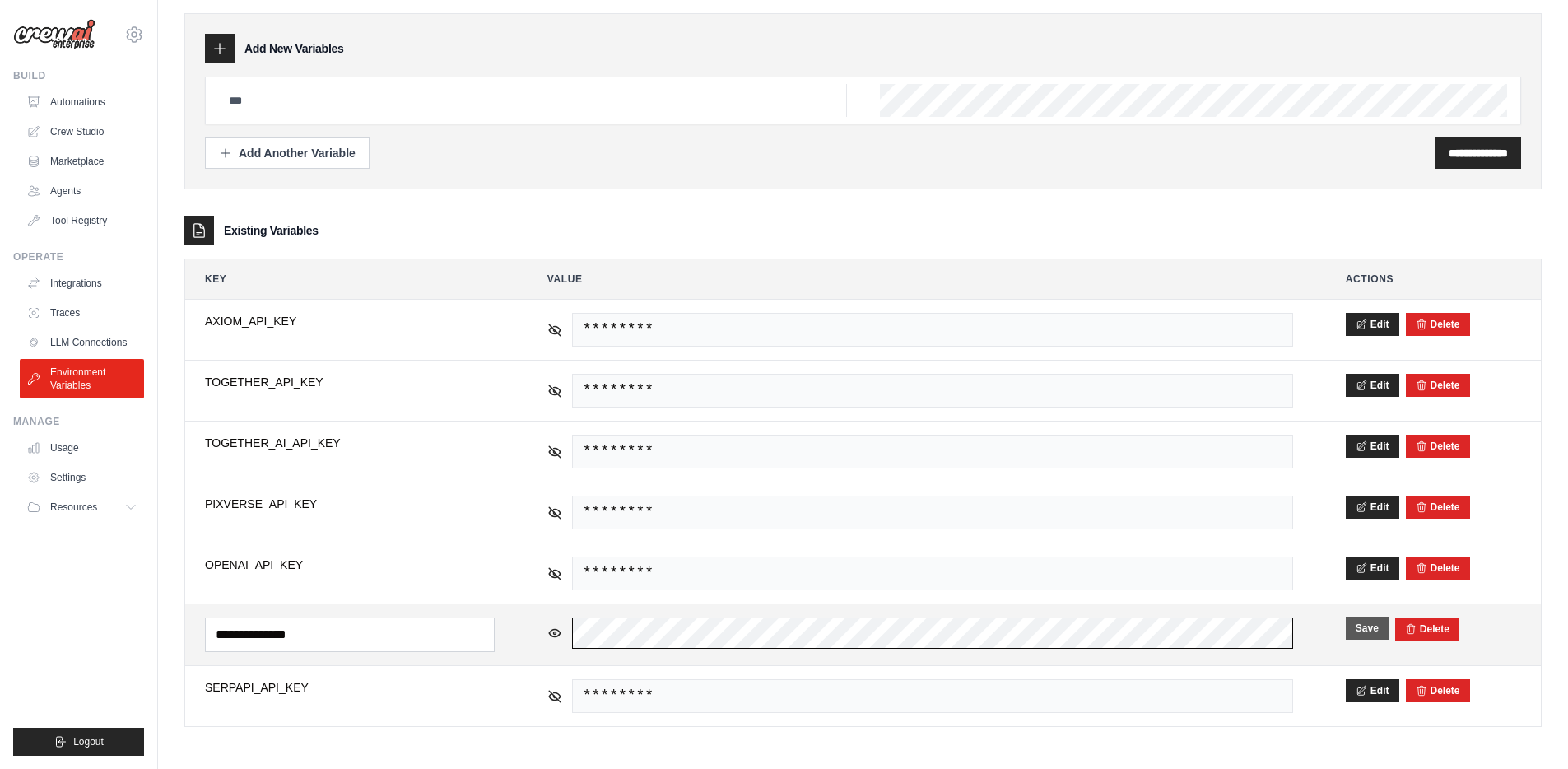
scroll to position [0, 37]
click at [1303, 638] on td "github_pat_11AZWR66Q0zwt7F9LJU0DB_S4ptxiEp90dml84ERymnHtW1IPyd8vvWsuqo65kNUqzDX…" at bounding box center [921, 635] width 785 height 61
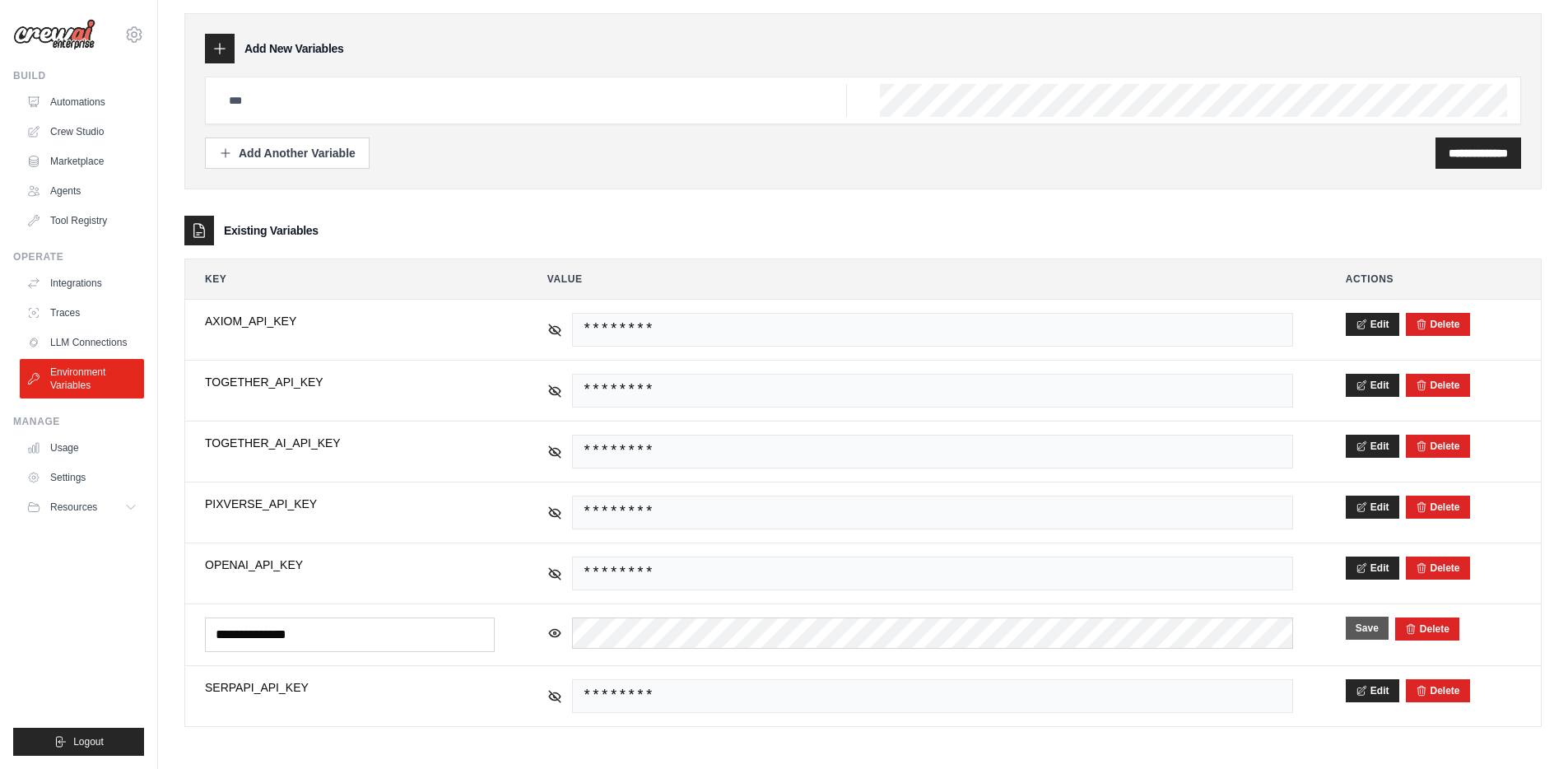
scroll to position [0, 0]
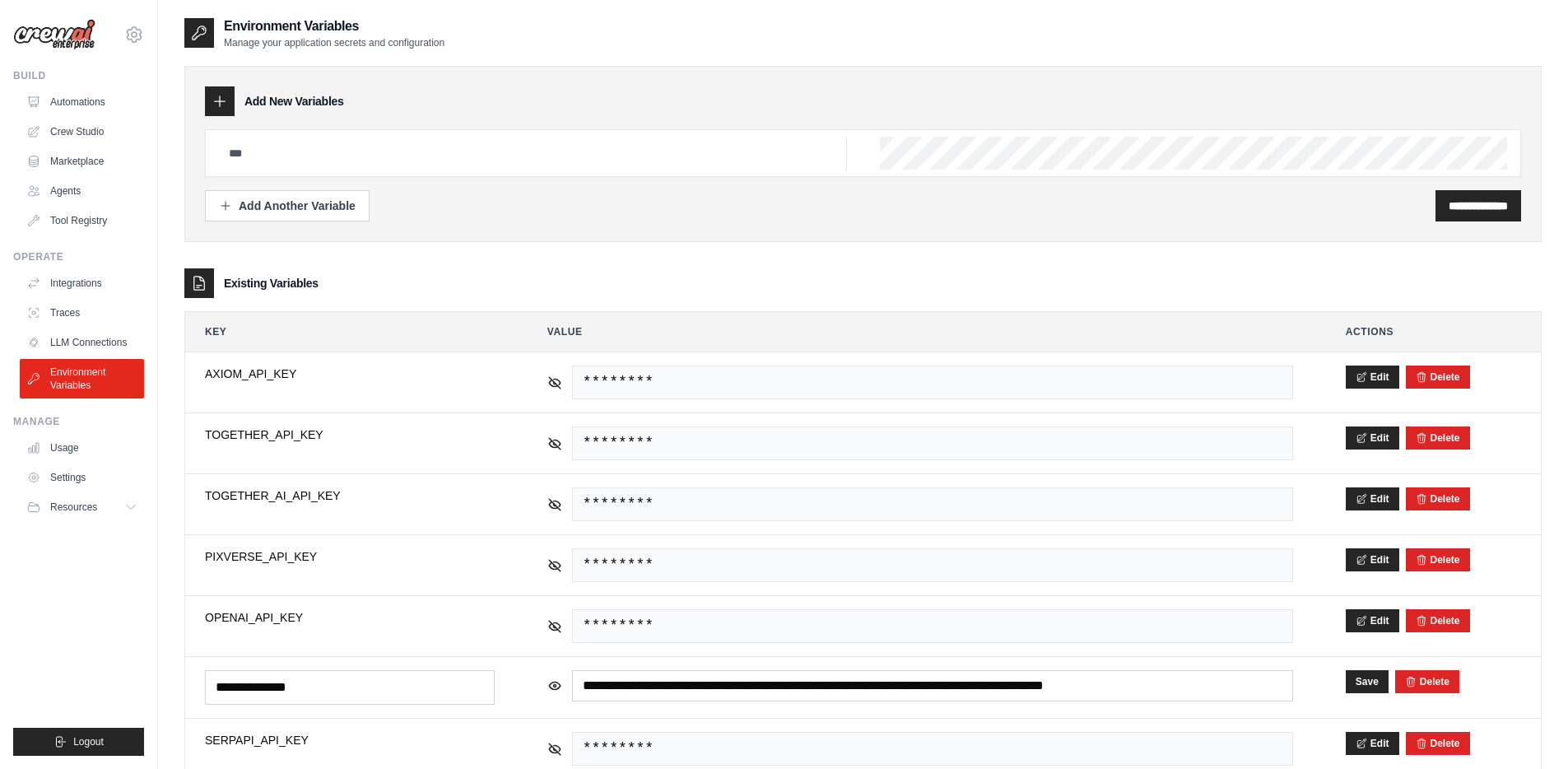
scroll to position [53, 0]
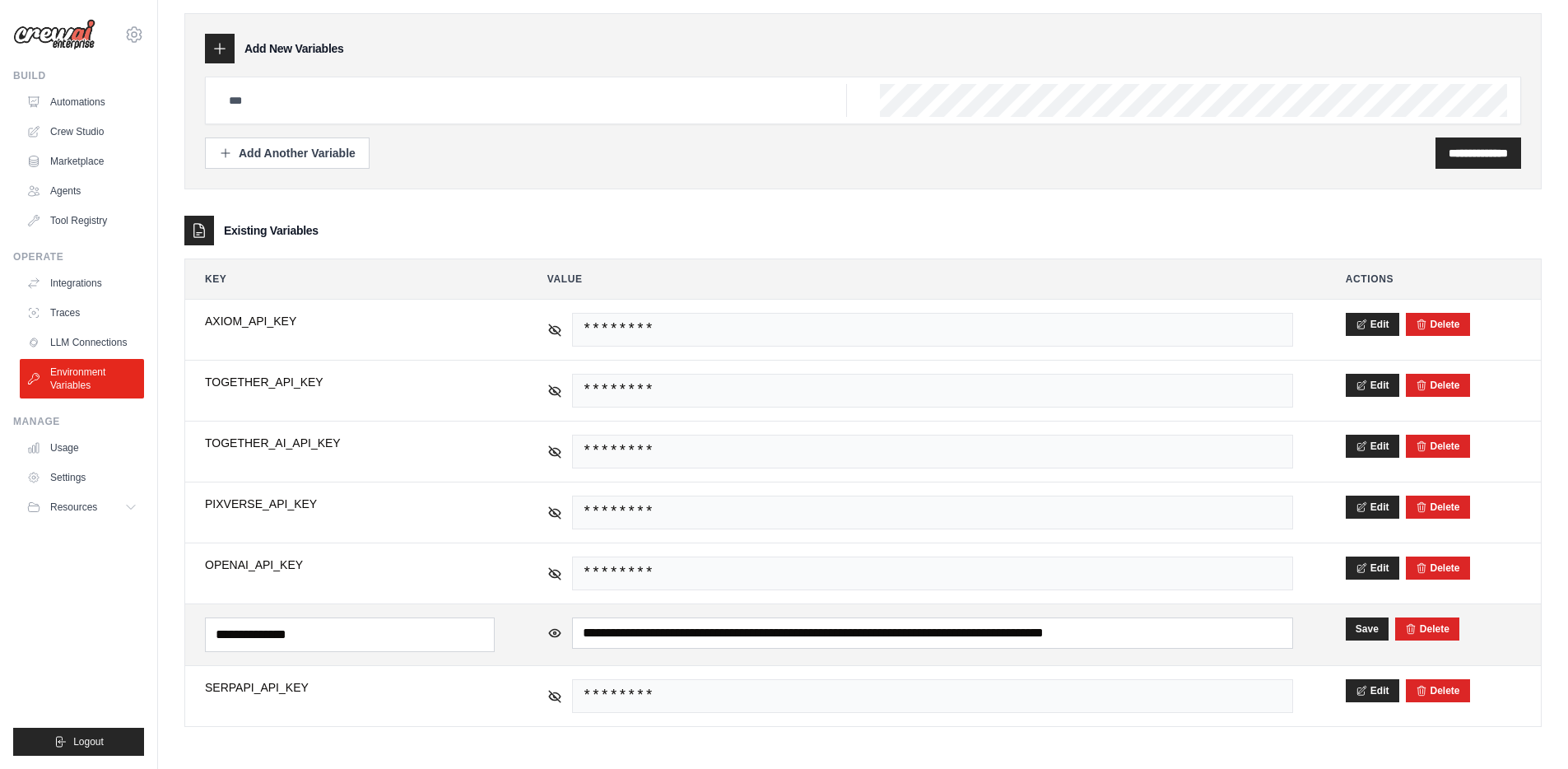
click at [1254, 625] on input "**********" at bounding box center [933, 633] width 721 height 31
drag, startPoint x: 1248, startPoint y: 627, endPoint x: 1405, endPoint y: 626, distance: 157.0
click at [1405, 627] on tr "**********" at bounding box center [863, 635] width 1356 height 62
click at [1373, 628] on button "Save" at bounding box center [1367, 627] width 43 height 23
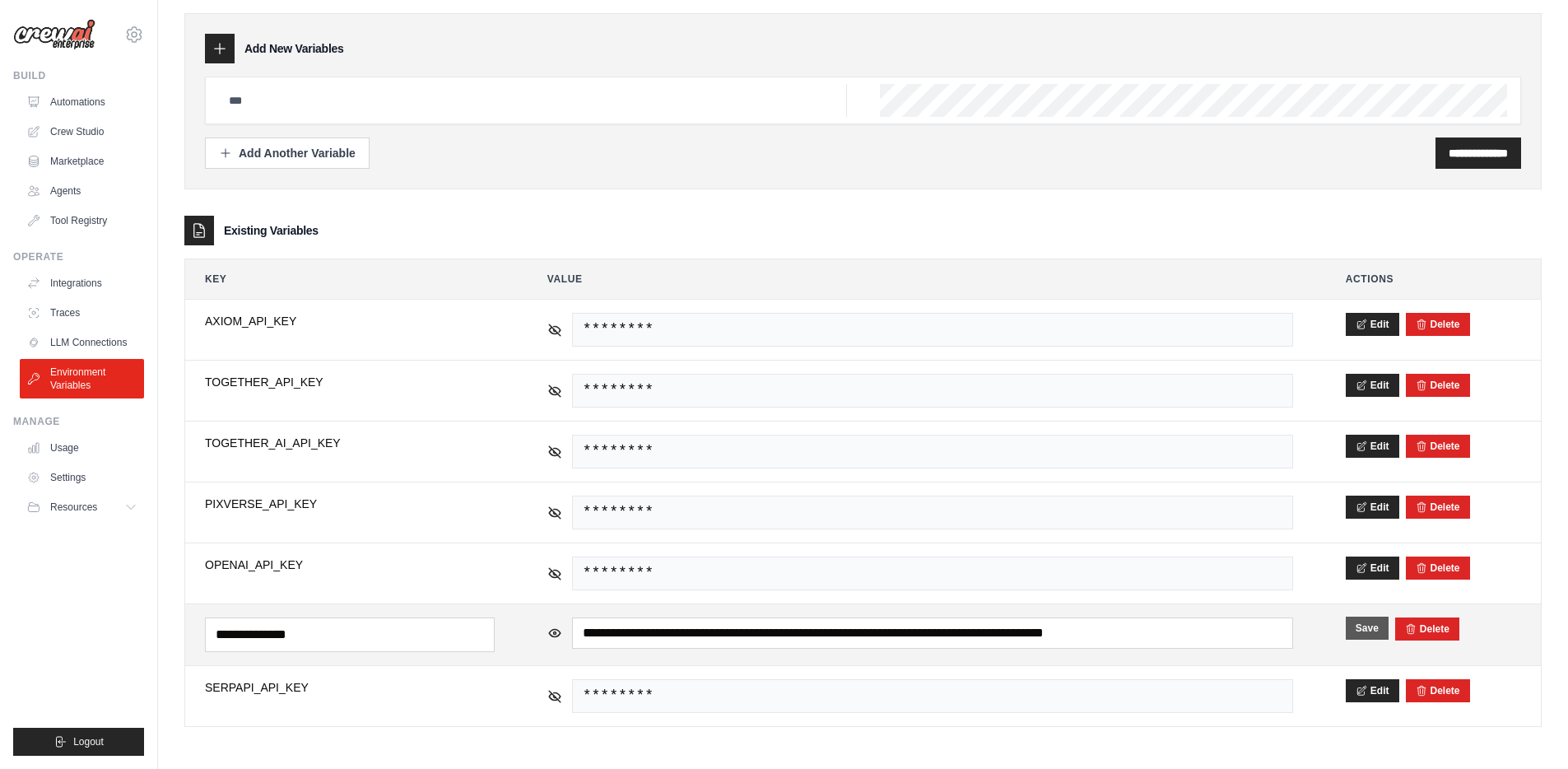
scroll to position [0, 0]
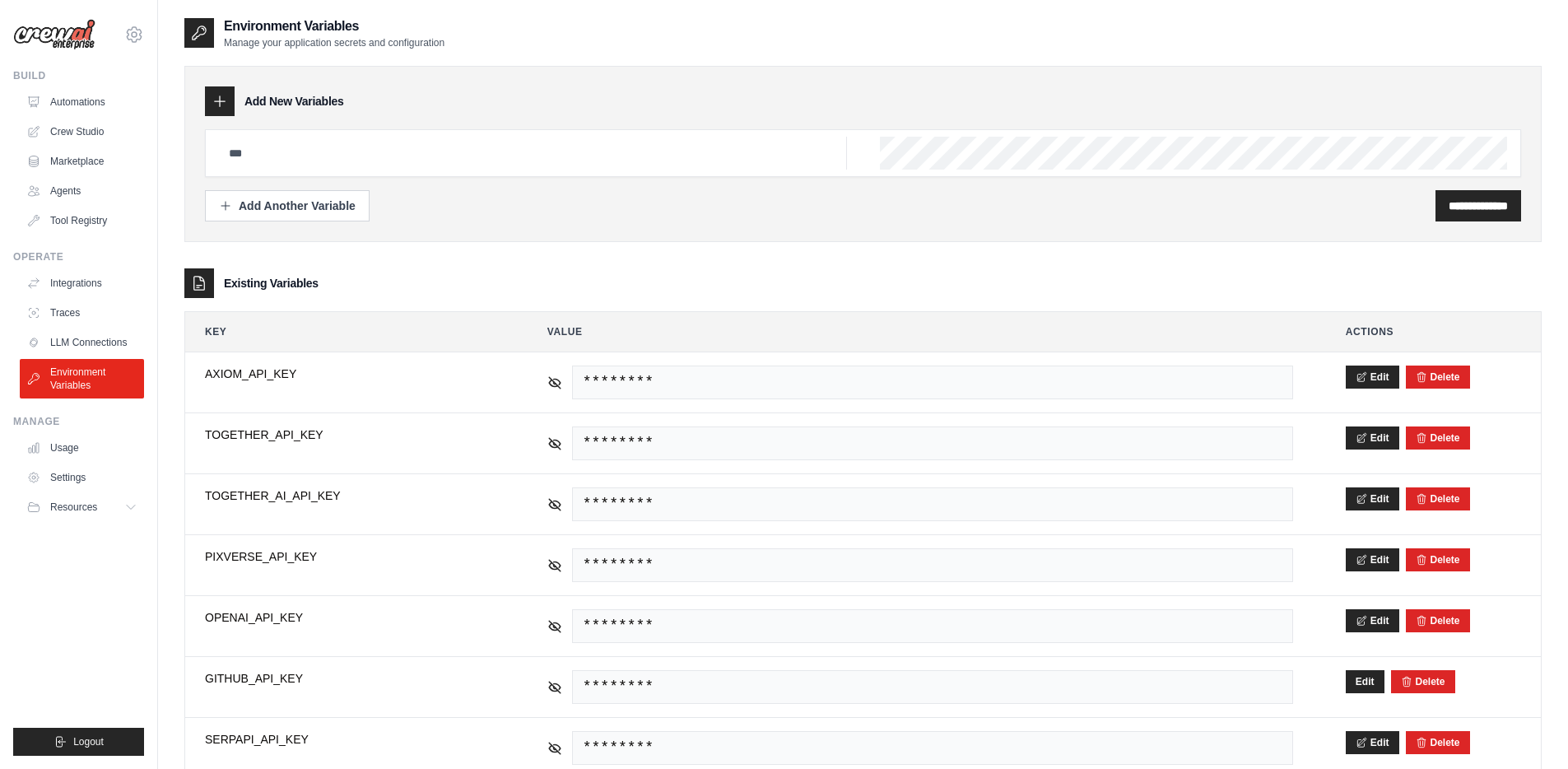
scroll to position [53, 0]
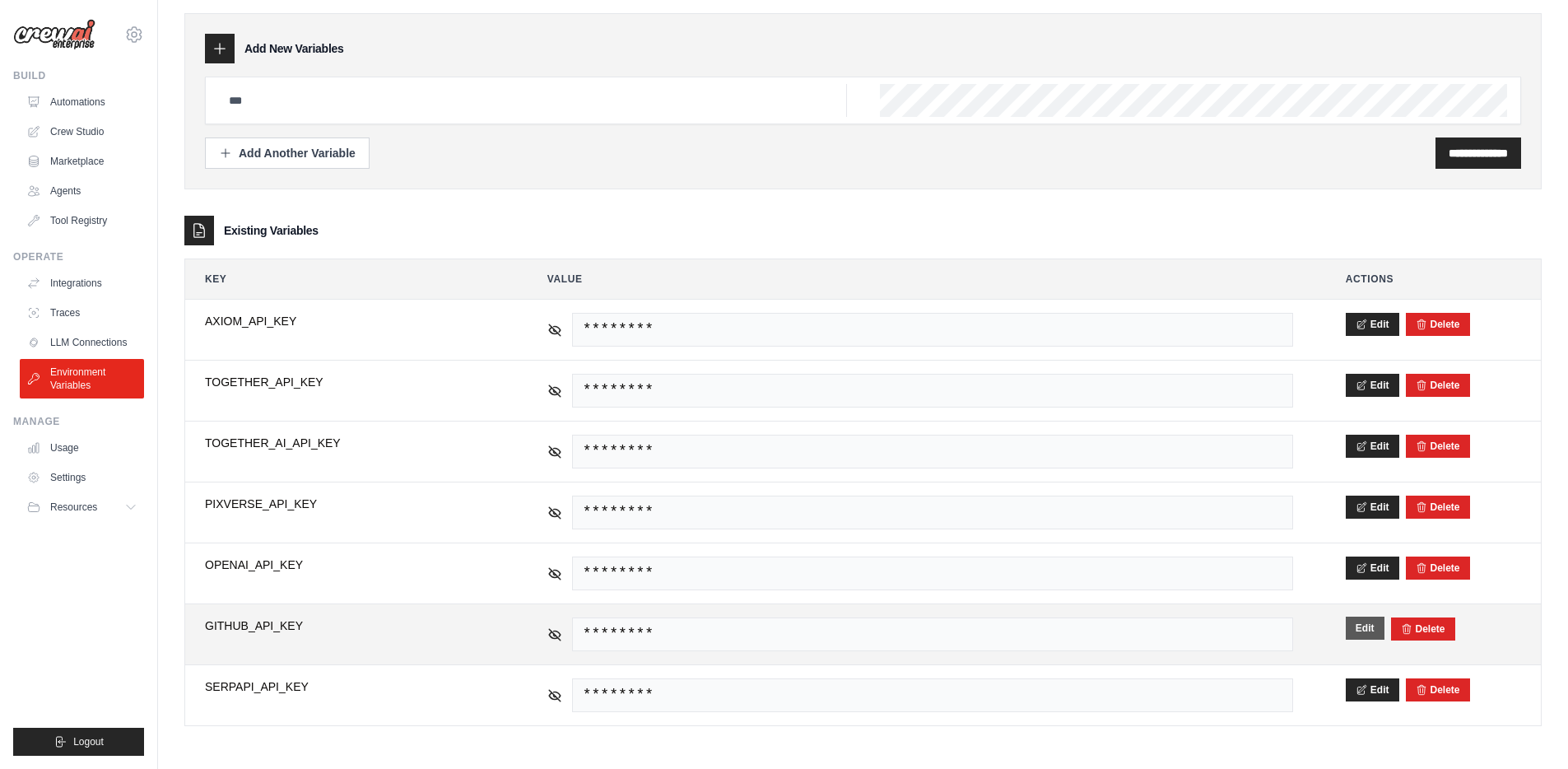
click at [1366, 628] on button "Edit" at bounding box center [1365, 627] width 38 height 23
